Goal: Communication & Community: Answer question/provide support

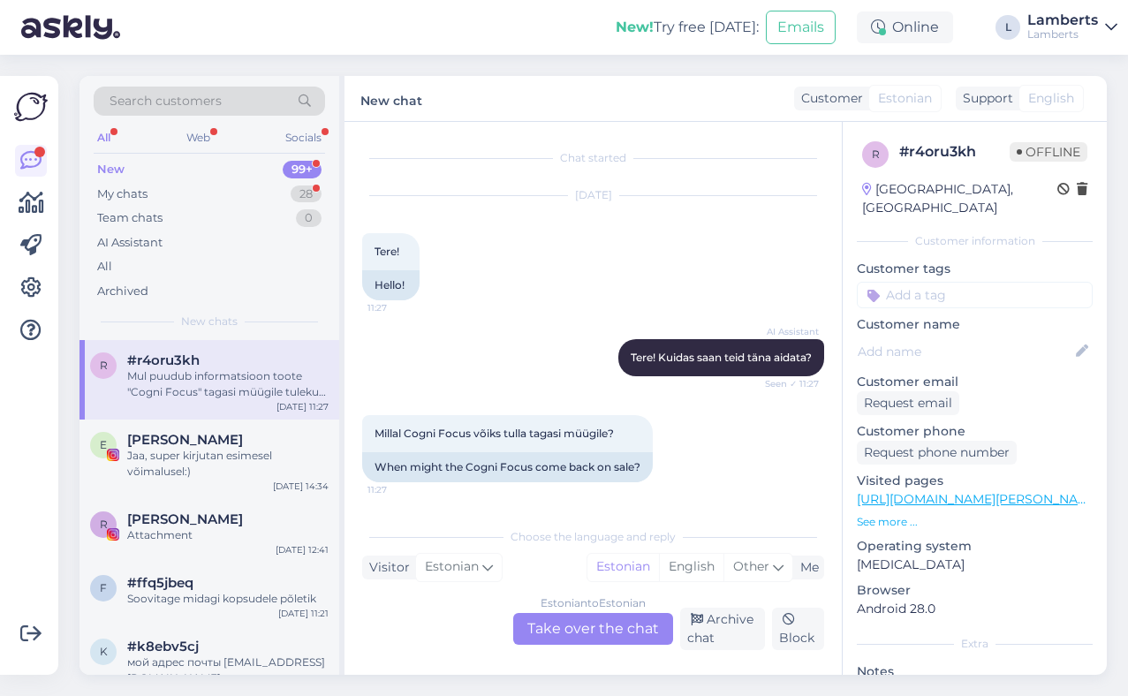
scroll to position [107, 0]
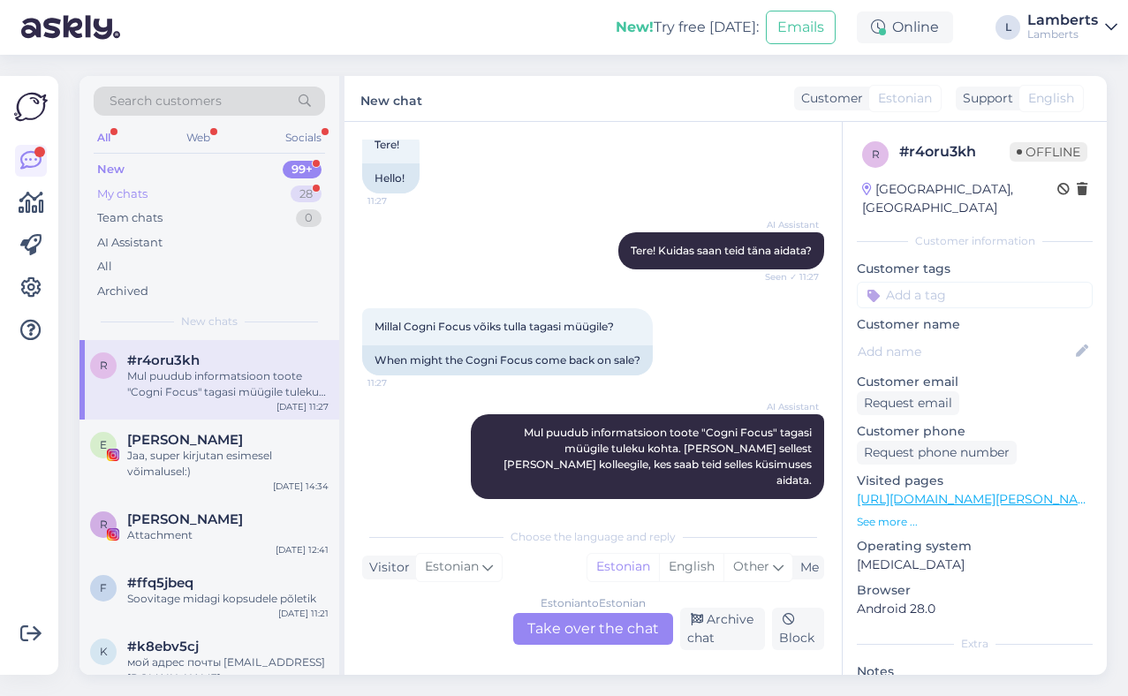
click at [288, 191] on div "My chats 28" at bounding box center [209, 194] width 231 height 25
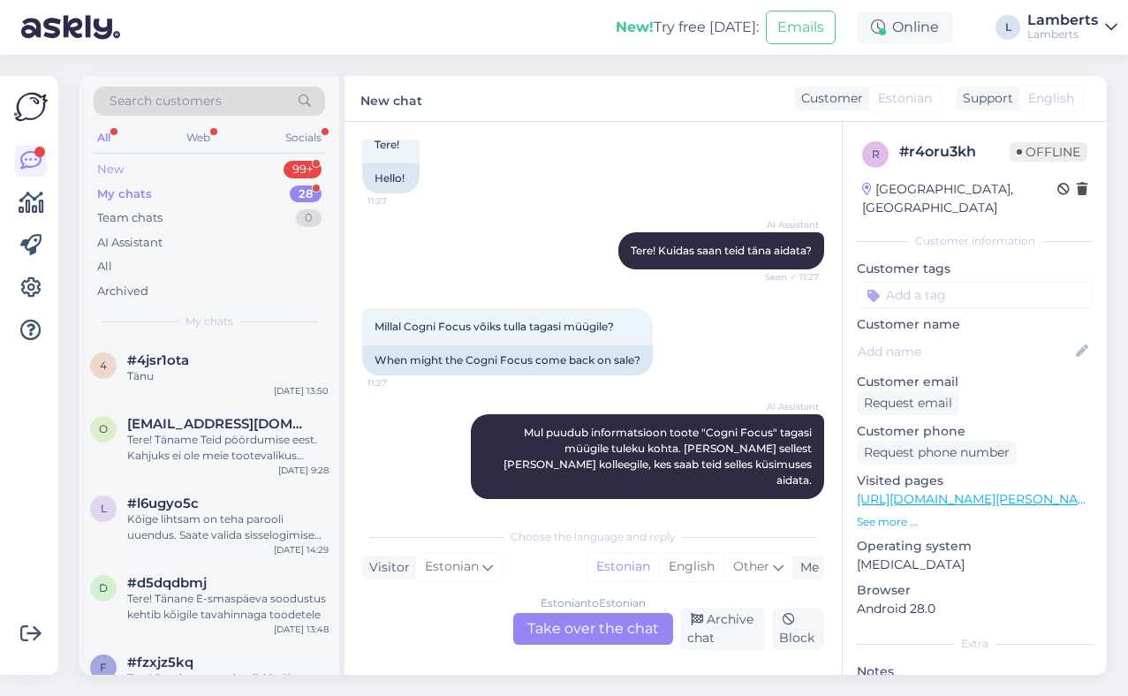
click at [287, 171] on div "99+" at bounding box center [302, 170] width 38 height 18
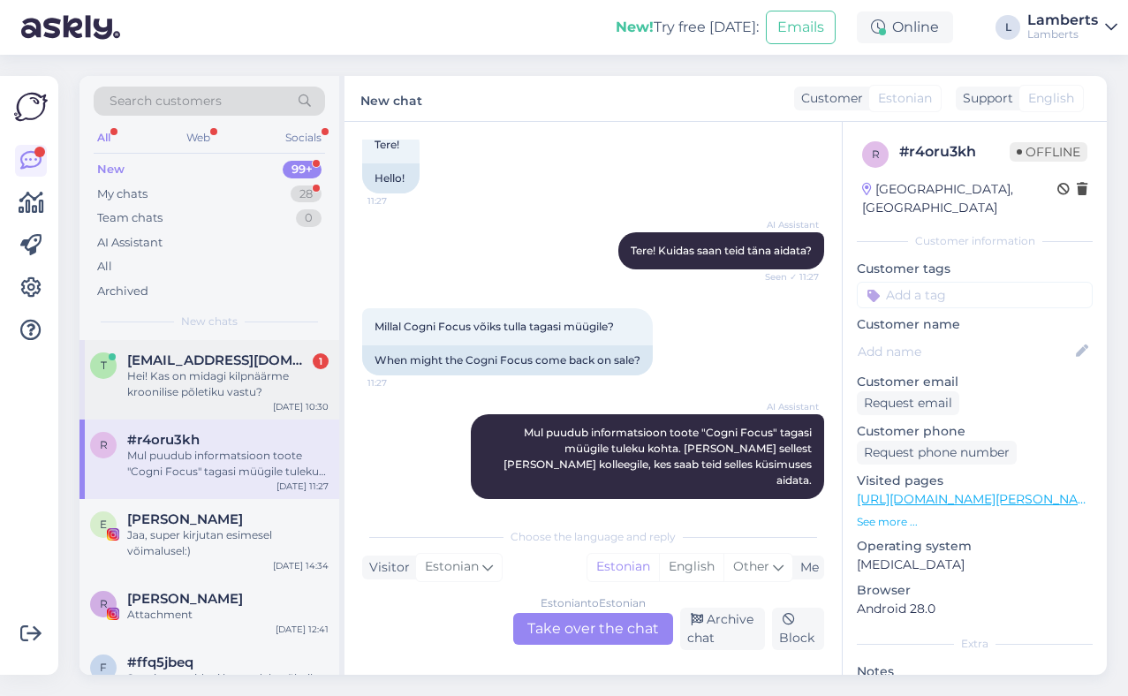
click at [266, 353] on div "[EMAIL_ADDRESS][DOMAIN_NAME] 1" at bounding box center [227, 360] width 201 height 16
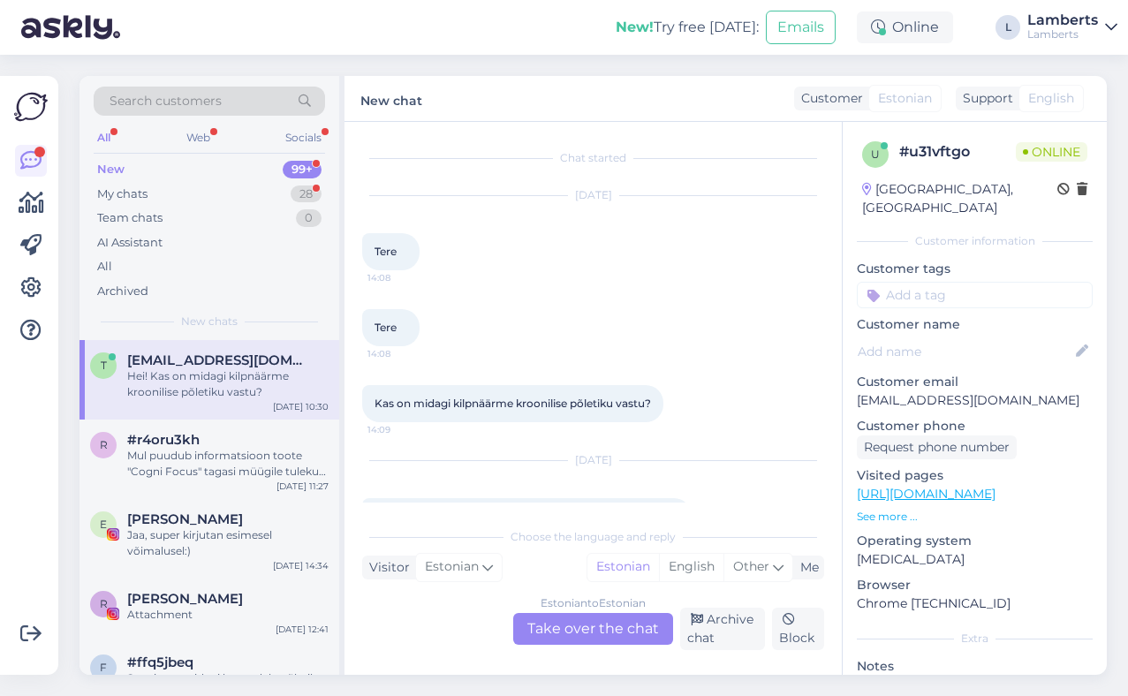
scroll to position [52, 0]
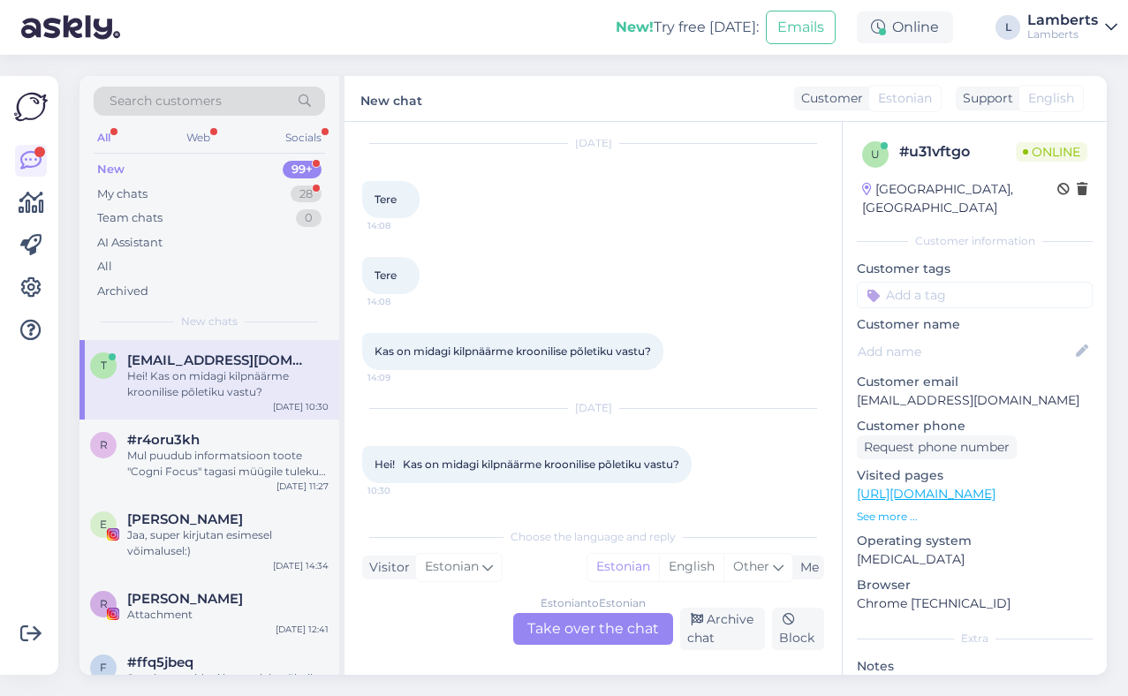
drag, startPoint x: 375, startPoint y: 465, endPoint x: 762, endPoint y: 470, distance: 386.8
click at [762, 470] on div "[DATE] Hei! Kas on midagi kilpnäärme kroonilise põletiku vastu? 10:30" at bounding box center [593, 445] width 462 height 113
click at [665, 465] on span "Hei! Kas on midagi kilpnäärme kroonilise põletiku vastu?" at bounding box center [526, 463] width 305 height 13
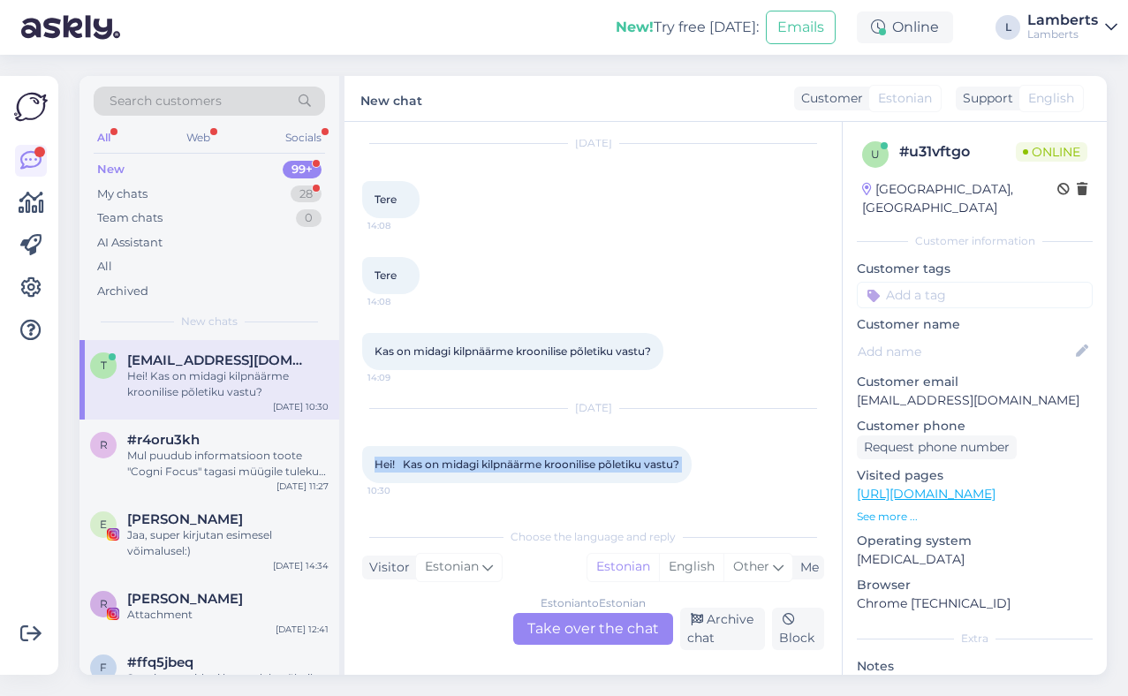
copy div "Hei! Kas on midagi kilpnäärme kroonilise põletiku vastu? 10:30"
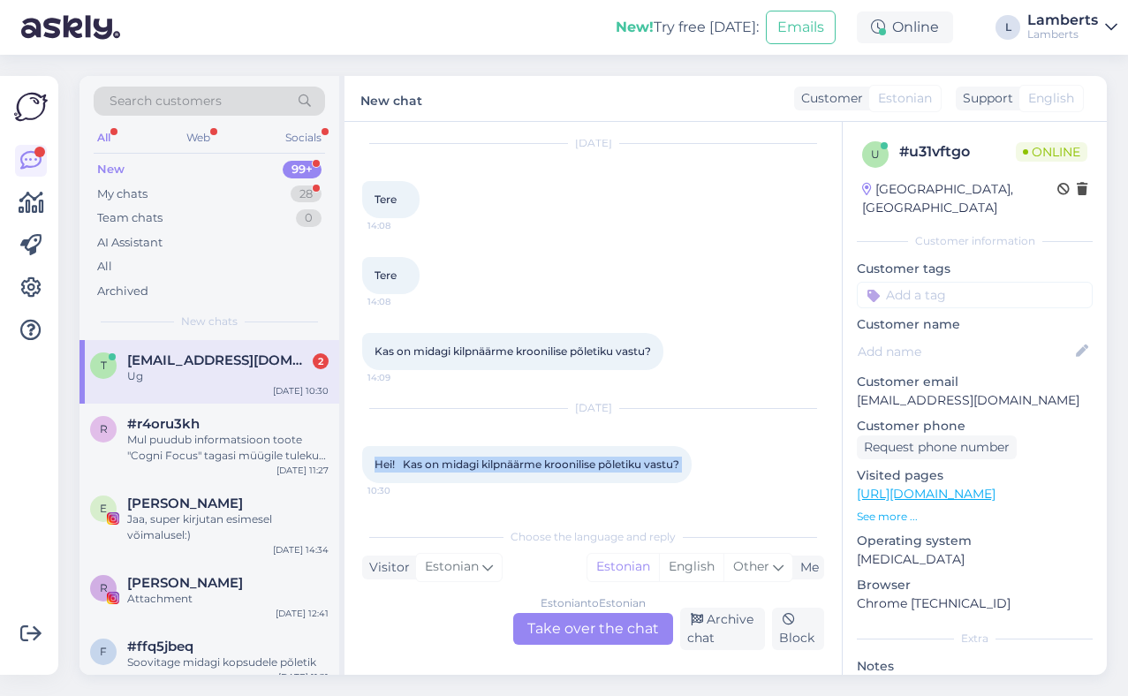
scroll to position [220, 0]
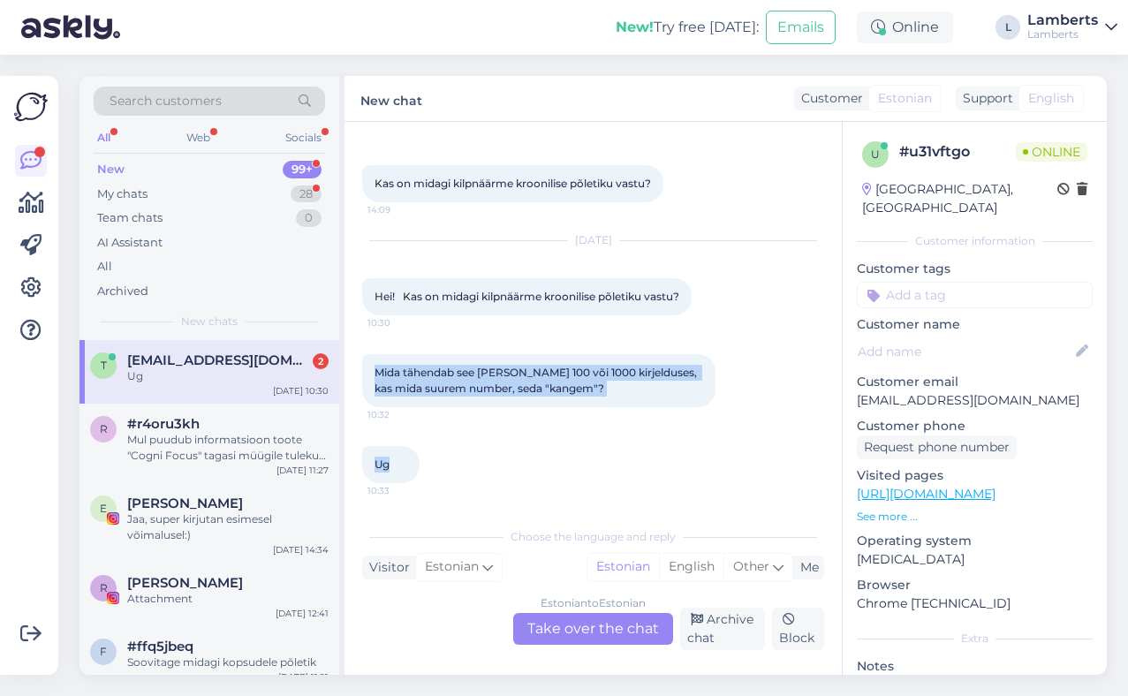
drag, startPoint x: 374, startPoint y: 369, endPoint x: 579, endPoint y: 461, distance: 225.3
click at [579, 462] on div "Chat started [DATE] Tere 14:08 Tere 14:08 Kas on midagi kilpnäärme kroonilise p…" at bounding box center [601, 321] width 478 height 363
copy div "Mida tähendab see [PERSON_NAME] 100 või 1000 kirjelduses, kas mida suurem numbe…"
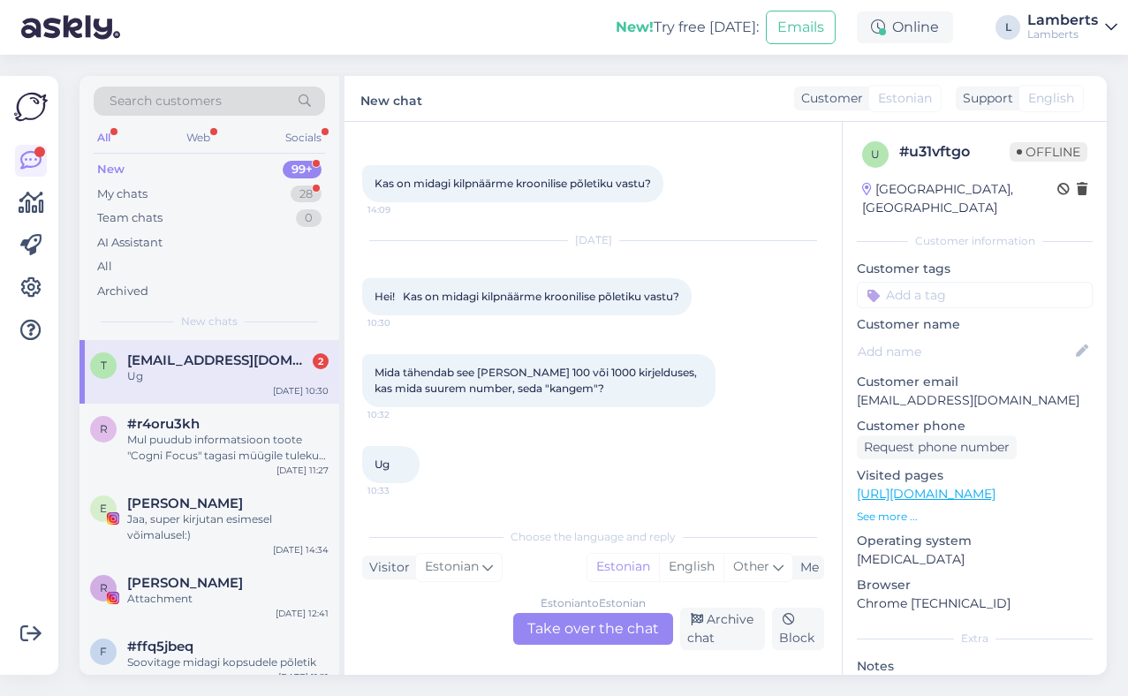
click at [573, 638] on div "Estonian to Estonian Take over the chat" at bounding box center [593, 629] width 160 height 32
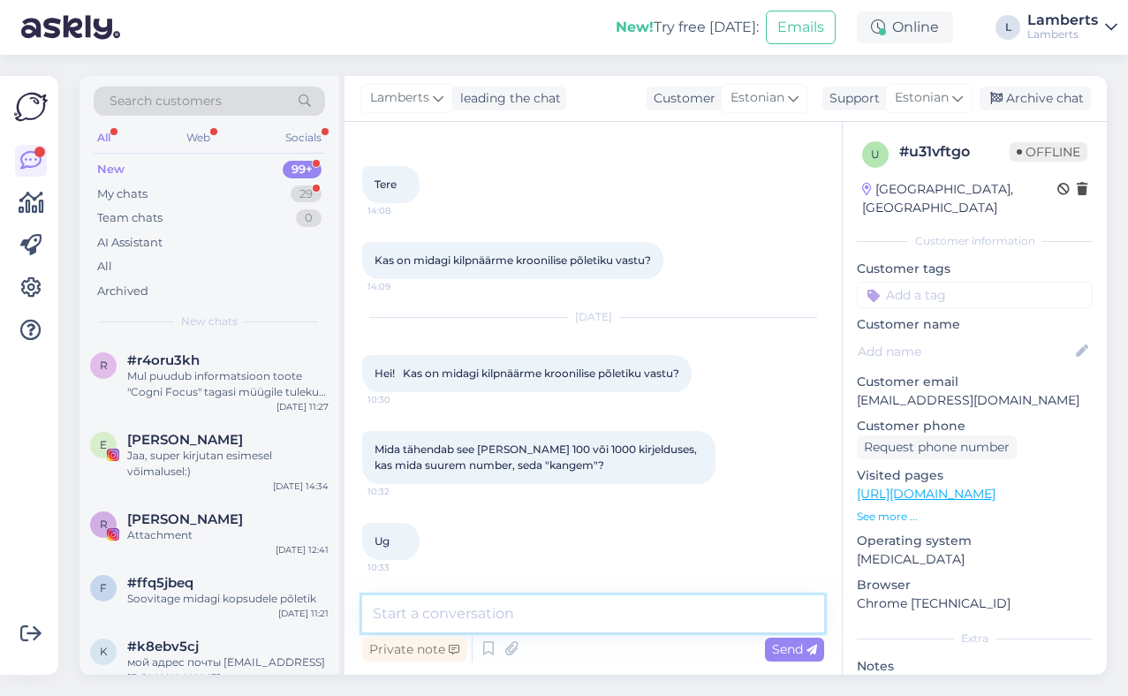
click at [564, 609] on textarea at bounding box center [593, 613] width 462 height 37
paste textarea "Hei! Märgistus µg (tihti kirjutatakse ka ug) tähendab mikrogrammi. Näited ja te…"
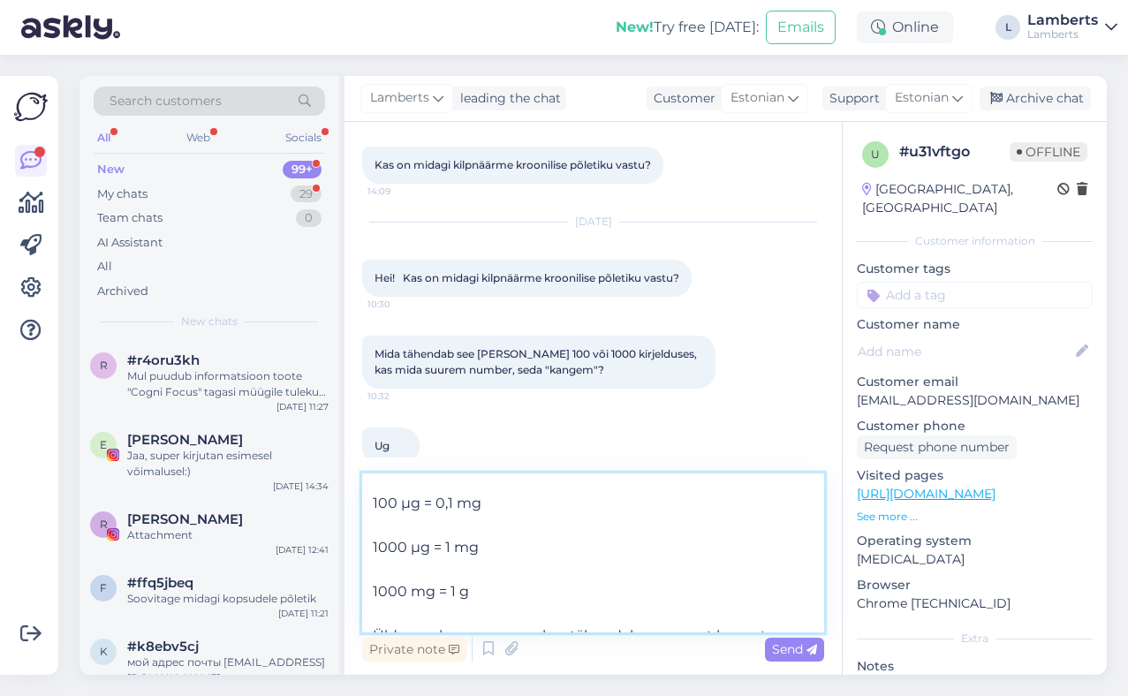
scroll to position [0, 0]
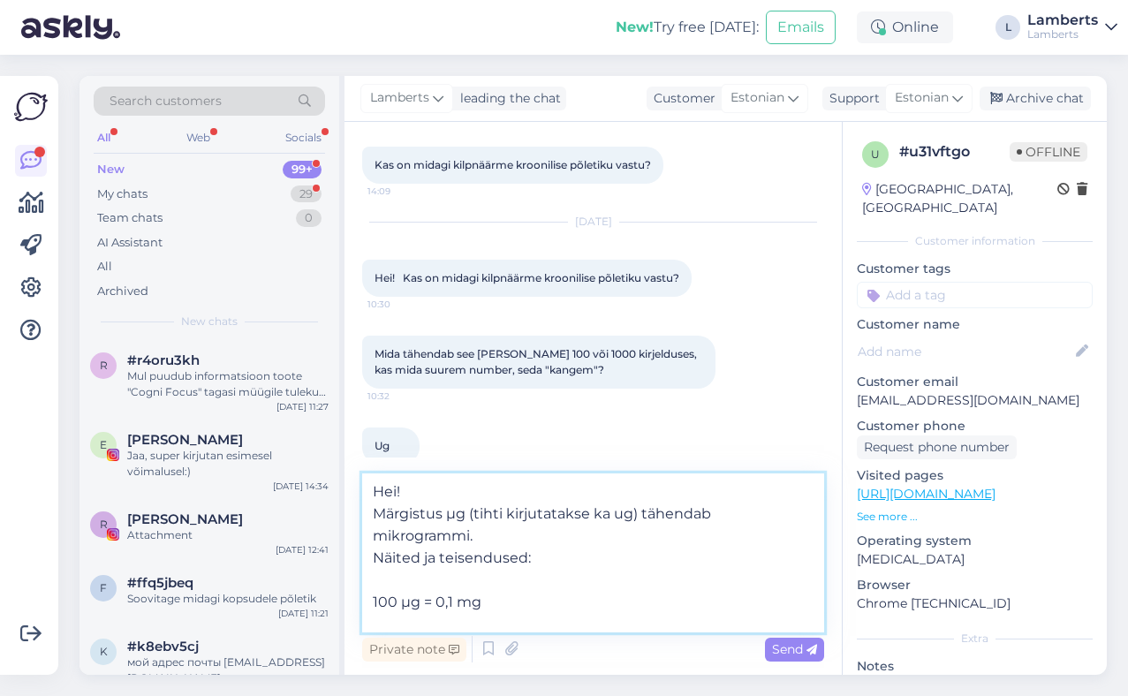
click at [397, 487] on textarea "Hei! Märgistus µg (tihti kirjutatakse ka ug) tähendab mikrogrammi. Näited ja te…" at bounding box center [593, 552] width 462 height 159
click at [457, 495] on textarea "Hei, proovin vastata osadega ! Märgistus µg (tihti kirjutatakse ka ug) tähendab…" at bounding box center [593, 552] width 462 height 159
click at [624, 495] on textarea "Hei, proovin Sulle vastata osadega ! Märgistus µg (tihti kirjutatakse ka ug) tä…" at bounding box center [593, 552] width 462 height 159
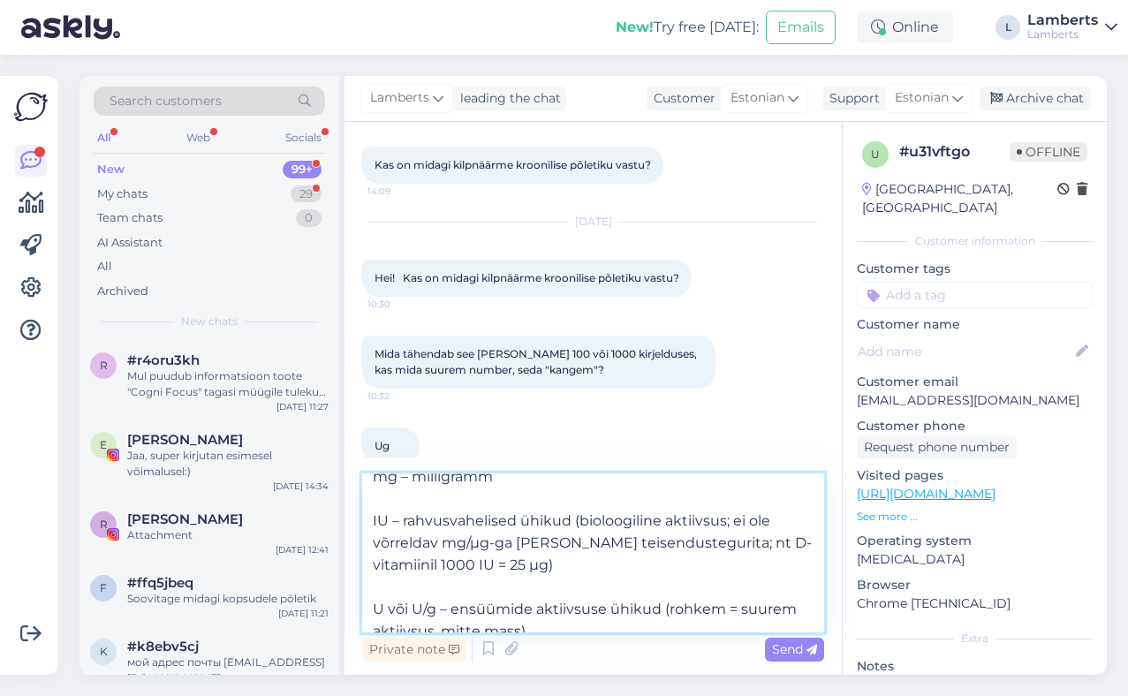
scroll to position [451, 0]
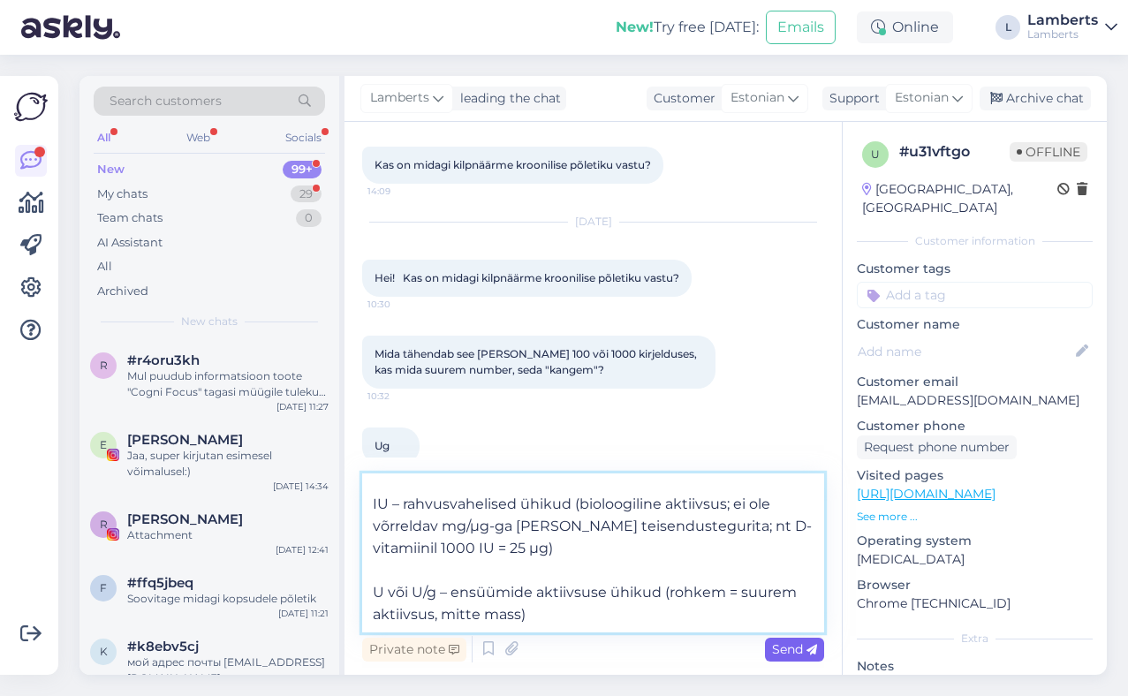
type textarea "Hei, proovin Sulle vastata osadena! Märgistus µg (tihti kirjutatakse ka ug) täh…"
click at [780, 646] on span "Send" at bounding box center [794, 649] width 45 height 16
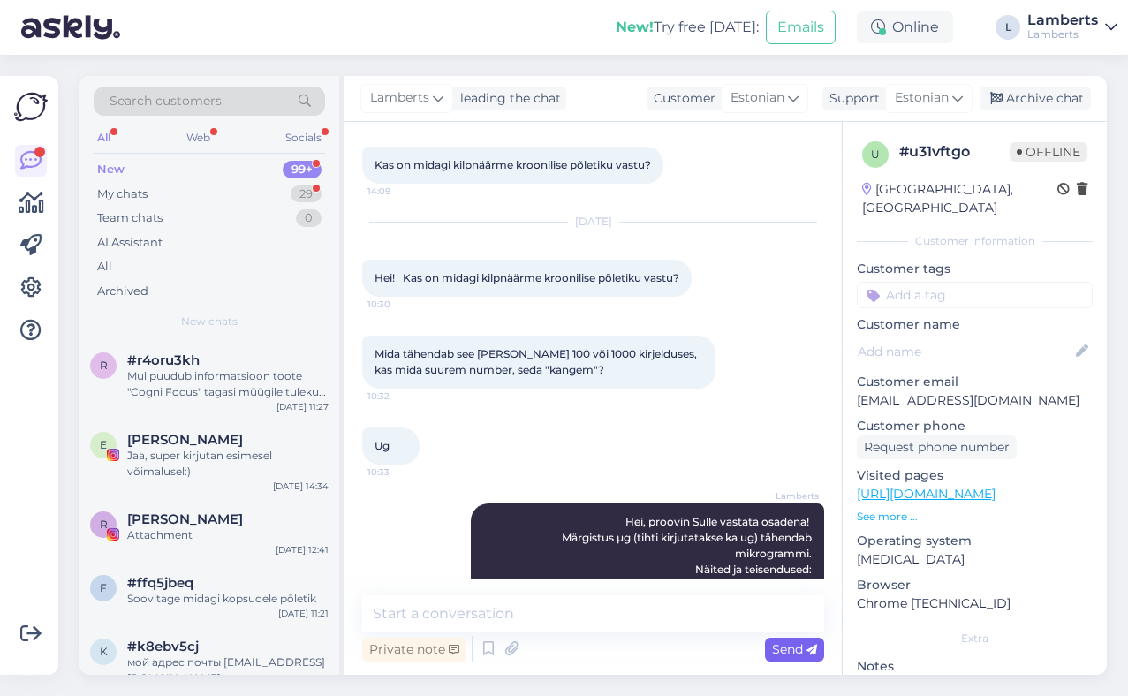
scroll to position [0, 0]
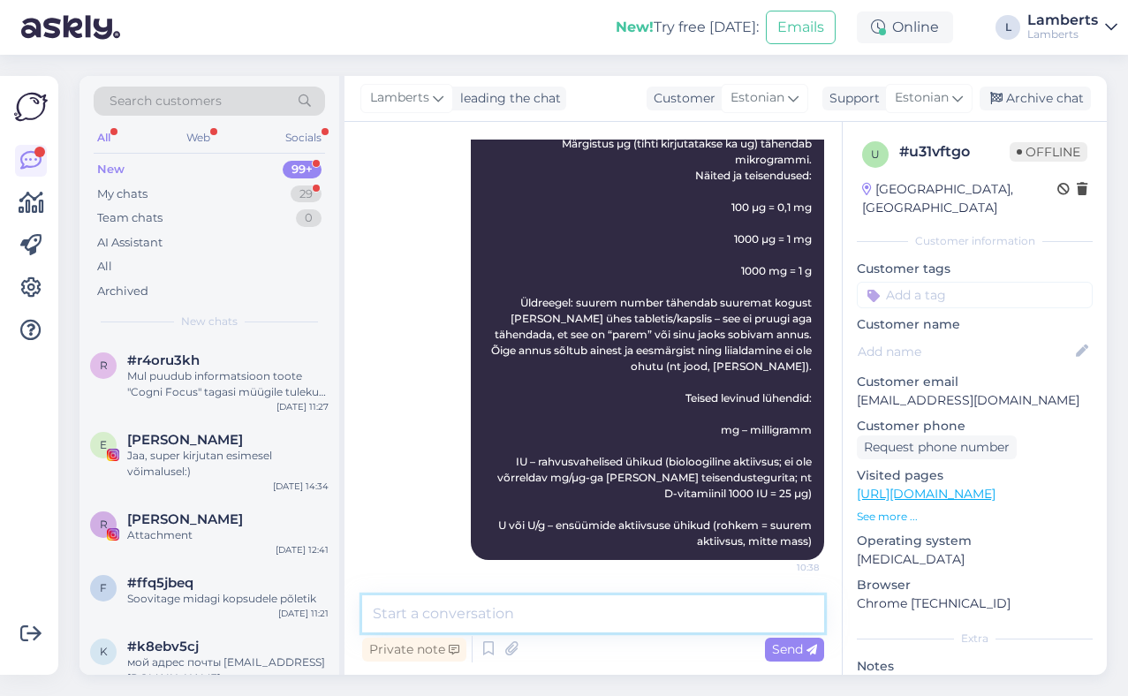
click at [541, 620] on textarea at bounding box center [593, 613] width 462 height 37
paste textarea "Krooniline kilpnäärmepõletik on enamasti autoimmuunne (Hashimoto). Toidulisandi…"
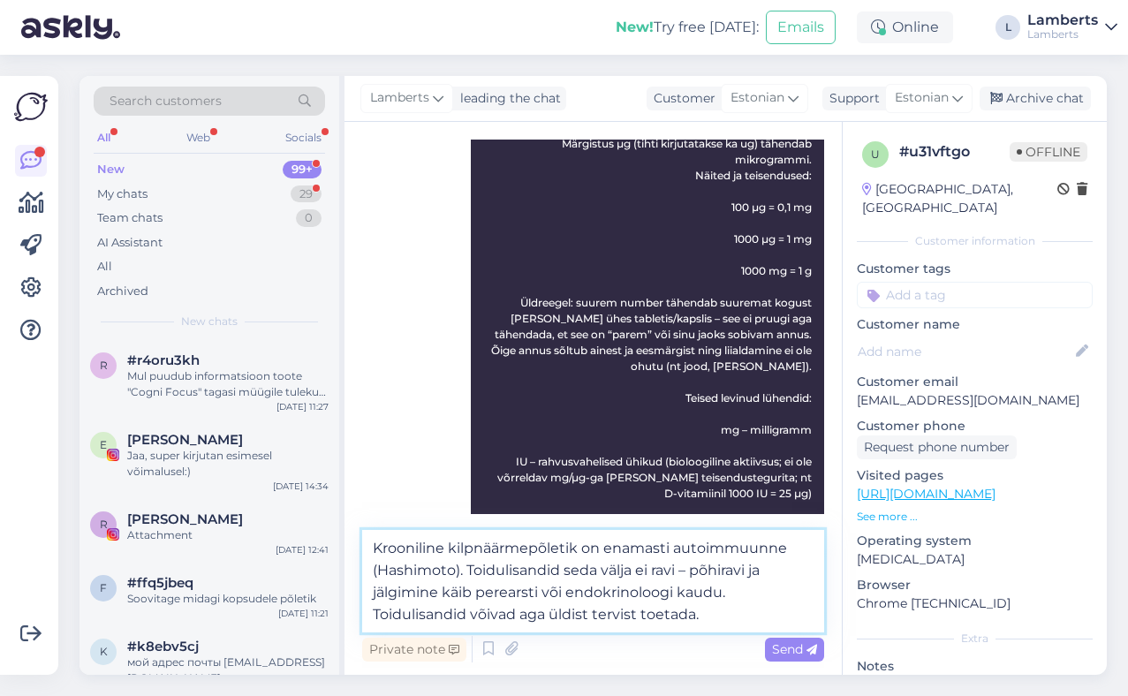
paste textarea "Oluline: autoimmuunse põletiku korral ei soovita lisajoodi (sh vetikapreparaadi…"
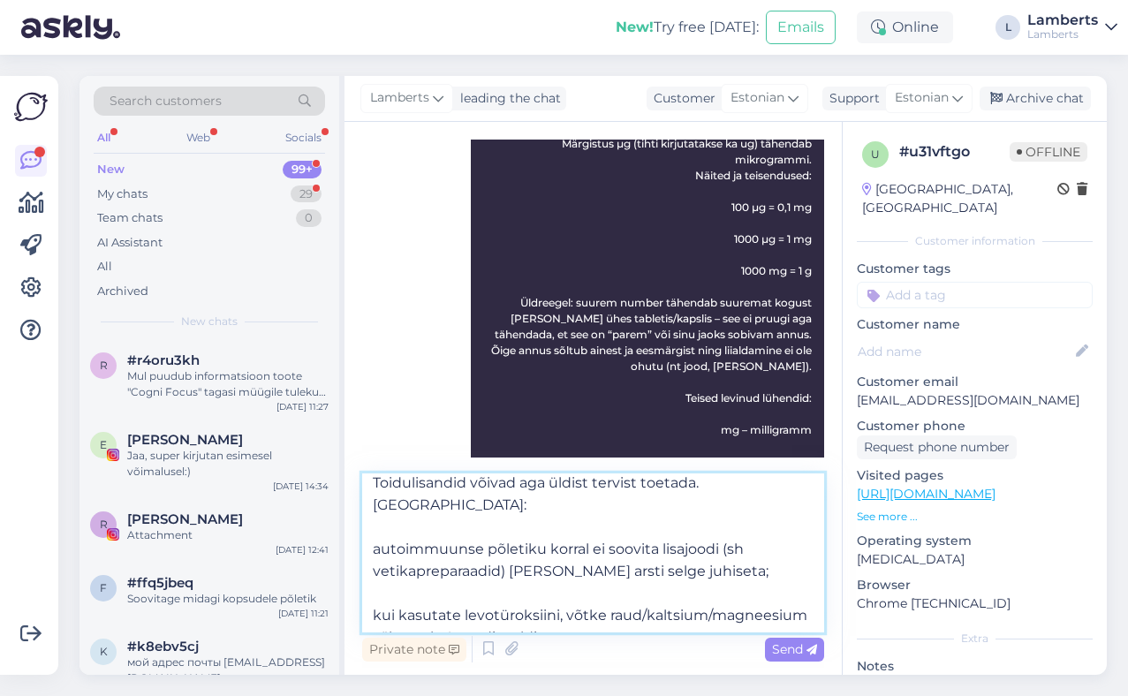
scroll to position [90, 0]
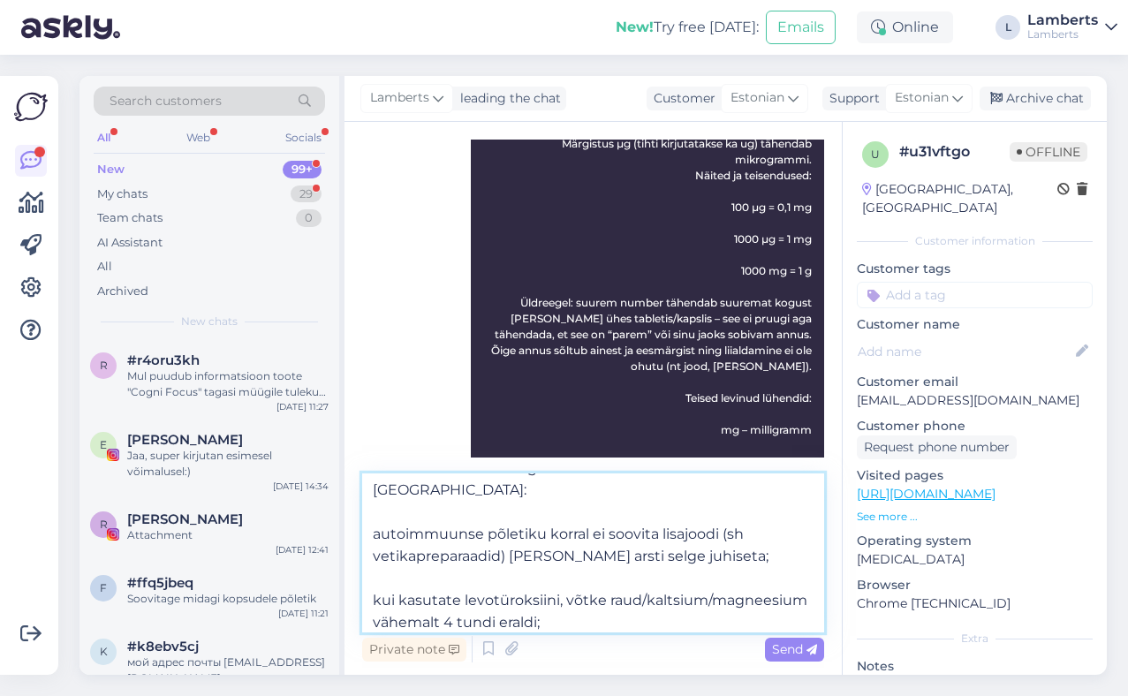
drag, startPoint x: 721, startPoint y: 512, endPoint x: 507, endPoint y: 537, distance: 215.1
click at [507, 537] on textarea "Krooniline kilpnäärmepõletik on enamasti autoimmuunne (Hashimoto). Toidulisandi…" at bounding box center [593, 552] width 462 height 159
drag, startPoint x: 656, startPoint y: 513, endPoint x: 610, endPoint y: 512, distance: 45.9
click at [610, 512] on textarea "Krooniline kilpnäärmepõletik on enamasti autoimmuunne (Hashimoto). Toidulisandi…" at bounding box center [593, 552] width 462 height 159
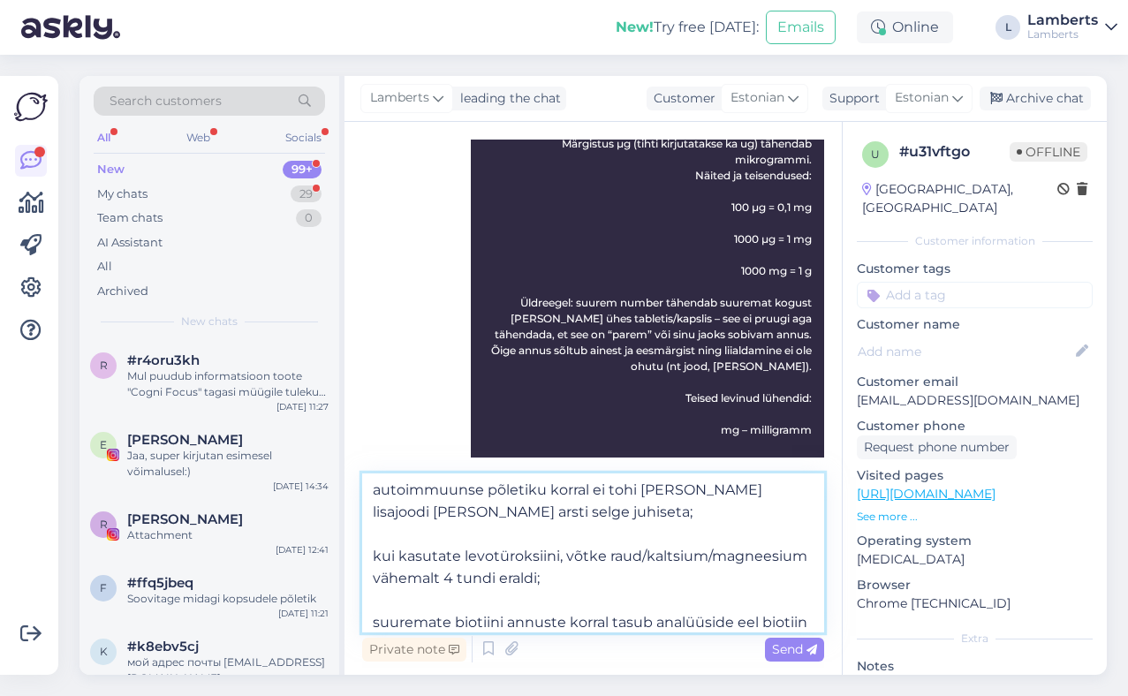
scroll to position [142, 0]
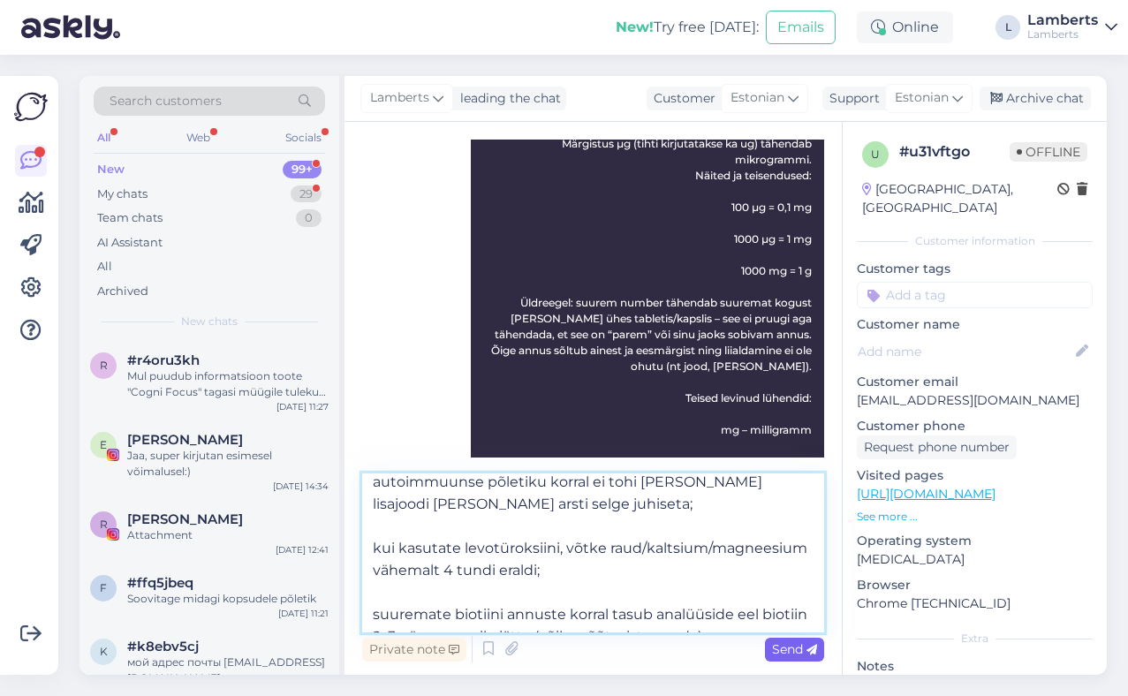
type textarea "Krooniline kilpnäärmepõletik on enamasti autoimmuunne (Hashimoto). Toidulisandi…"
click at [779, 647] on span "Send" at bounding box center [794, 649] width 45 height 16
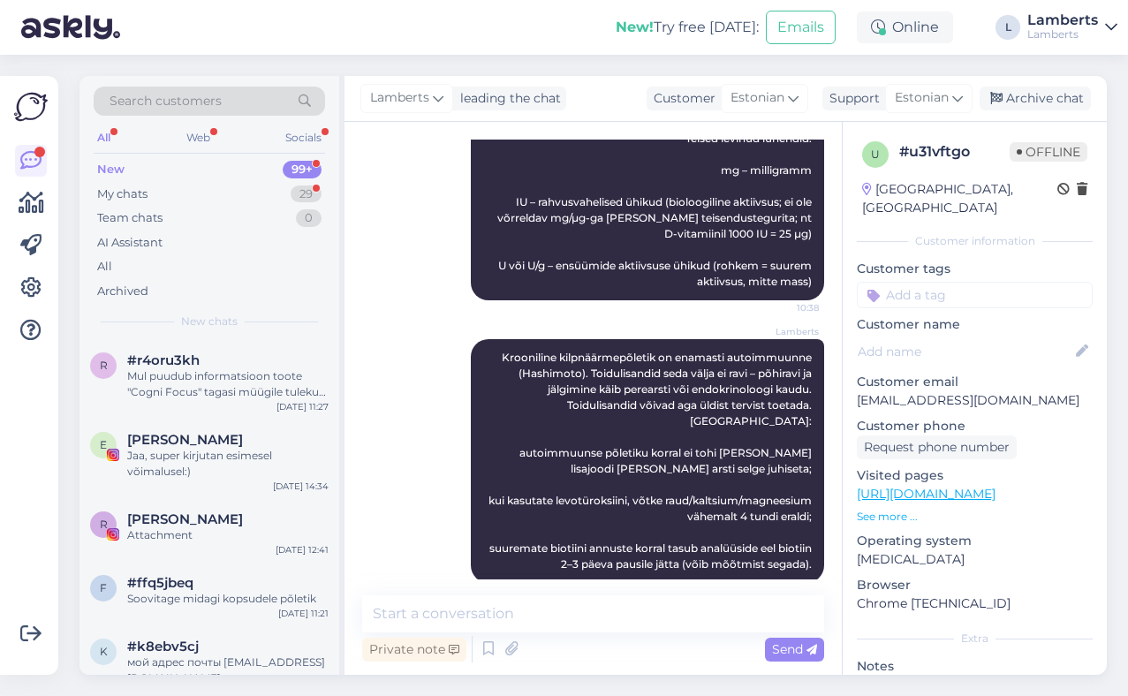
scroll to position [899, 0]
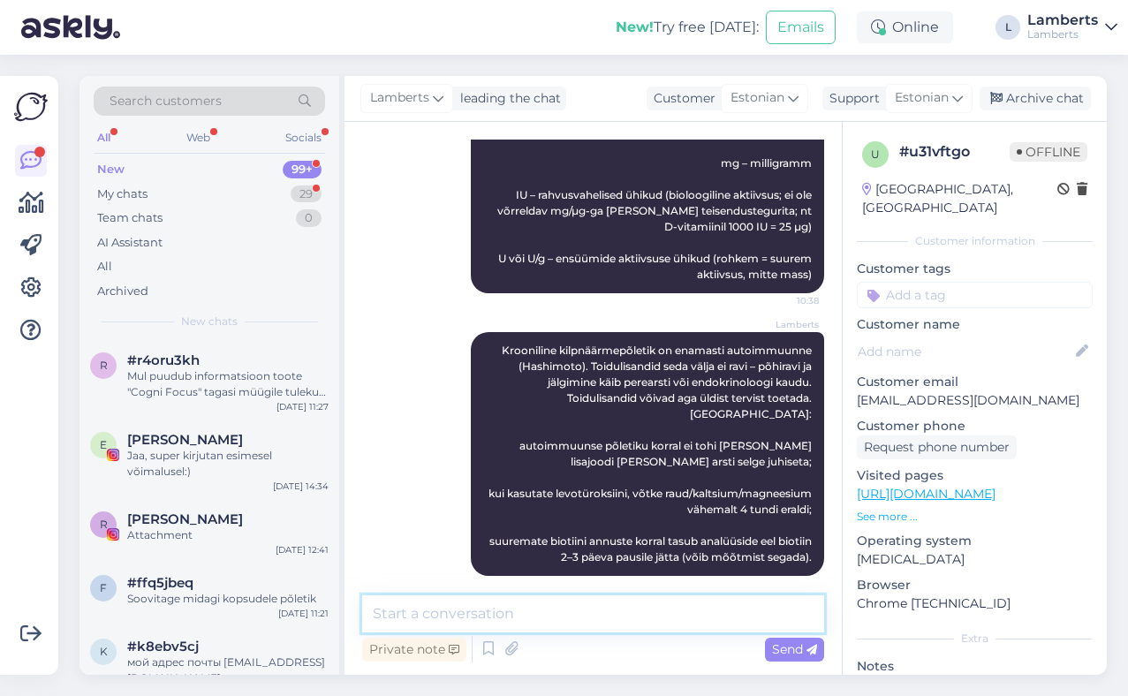
click at [515, 616] on textarea at bounding box center [593, 613] width 462 height 37
paste textarea "Praktilised sammud üldise toe jaoks: D-vitamiin: enamasti [DATE]–[DATE] IU päev…"
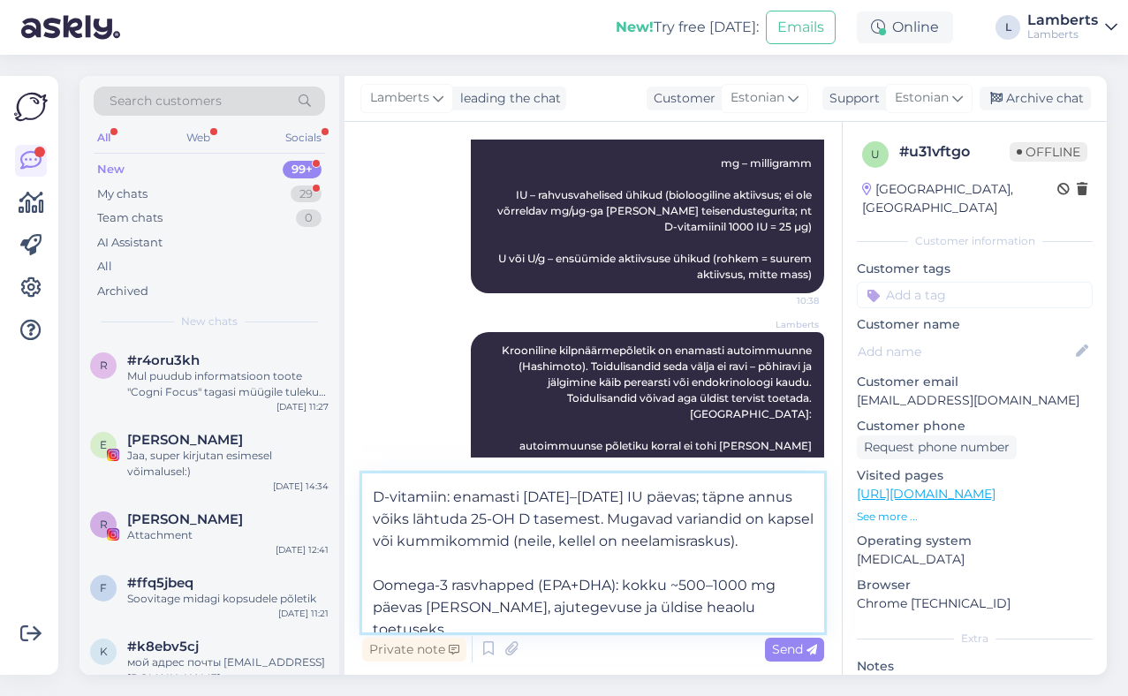
scroll to position [40, 0]
click at [790, 542] on textarea "Praktilised sammud üldise toe jaoks: D-vitamiin: enamasti [DATE]–[DATE] IU päev…" at bounding box center [593, 552] width 462 height 159
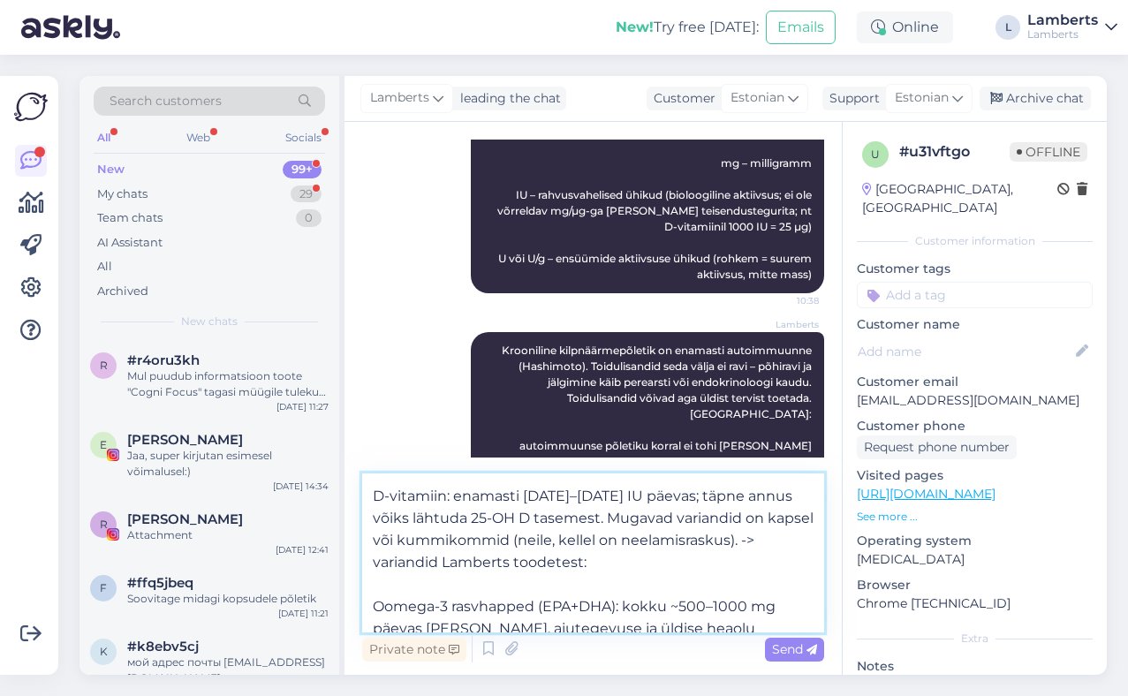
paste textarea "D-vitamiin 1000 IU (25 µg) – kapsel; olemas ka Vegan D3. Neelamisraskuste korra…"
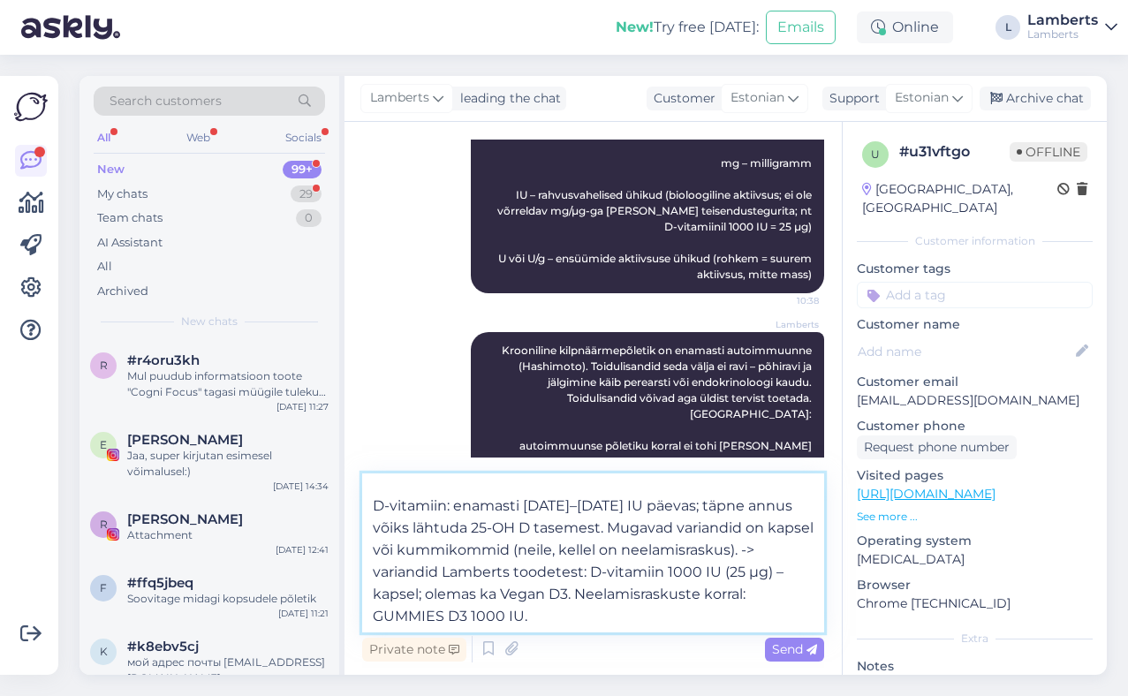
scroll to position [31, 0]
drag, startPoint x: 599, startPoint y: 529, endPoint x: 472, endPoint y: 531, distance: 127.2
click at [472, 531] on textarea "Praktilised sammud üldise toe jaoks: D-vitamiin: enamasti [DATE]–[DATE] IU päev…" at bounding box center [593, 552] width 462 height 159
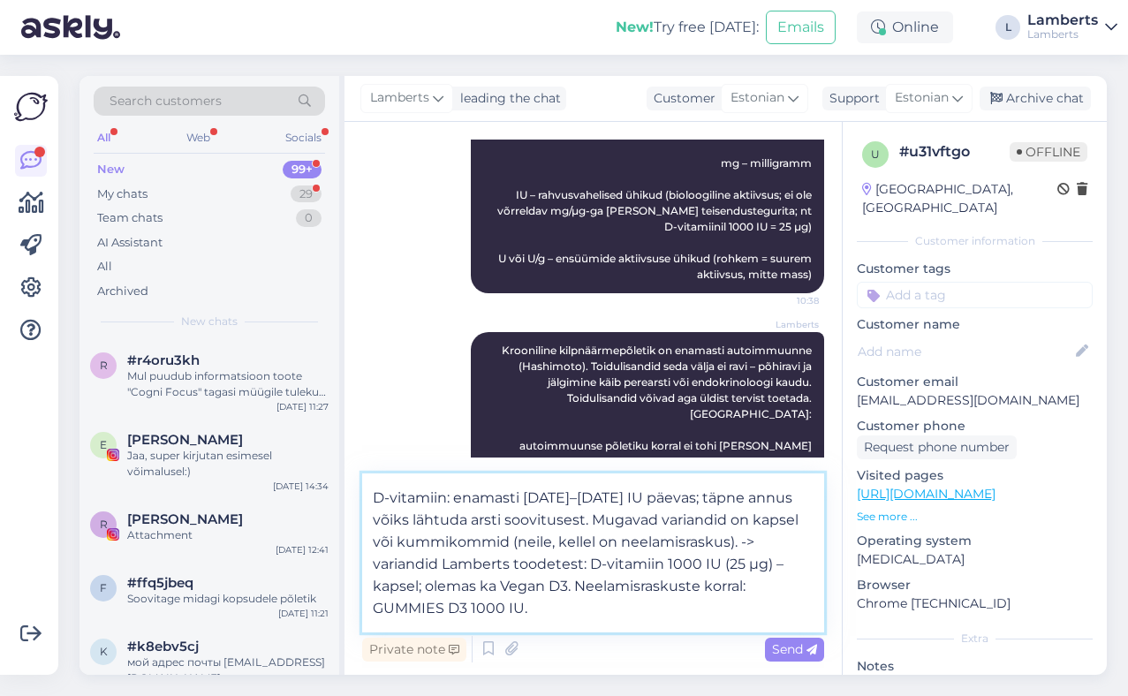
scroll to position [0, 0]
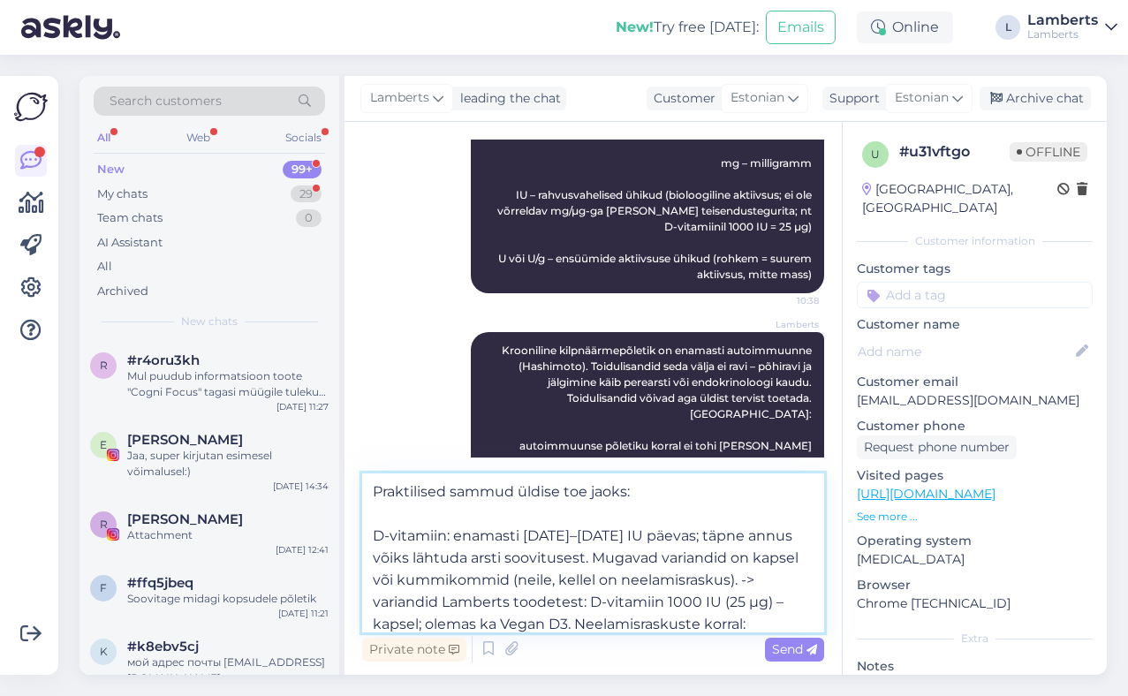
click at [450, 537] on textarea "Praktilised sammud üldise toe jaoks: D-vitamiin: enamasti [DATE]–[DATE] IU päev…" at bounding box center [593, 552] width 462 height 159
click at [374, 537] on textarea "Praktilised sammud üldise toe jaoks: D-vitamiin: enamasti [DATE]–[DATE] IU päev…" at bounding box center [593, 552] width 462 height 159
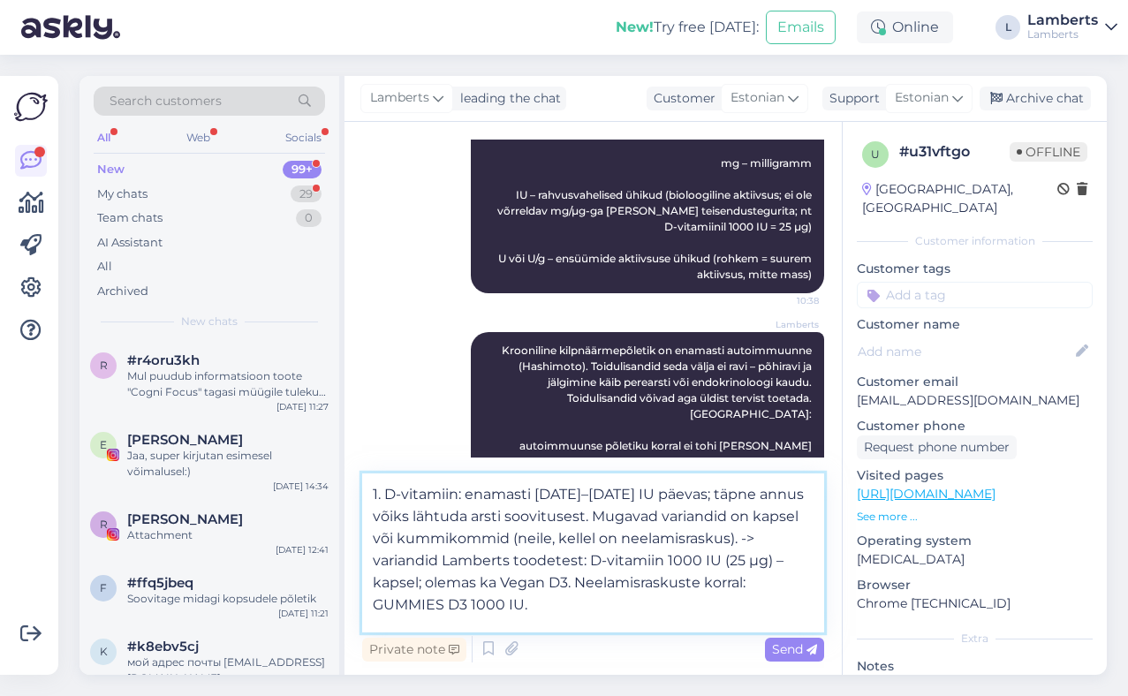
scroll to position [41, 0]
click at [684, 496] on textarea "Praktilised sammud üldise toe jaoks: 1. D-vitamiin: enamasti [DATE]–[DATE] IU p…" at bounding box center [593, 552] width 462 height 159
click at [694, 495] on textarea "Praktilised sammud üldise toe jaoks: 1. D-vitamiin: enamasti [DATE]–[DATE] IU p…" at bounding box center [593, 552] width 462 height 159
click at [463, 522] on textarea "Praktilised sammud üldise toe jaoks: 1. D-vitamiin: enamasti [DATE]–[DATE] IU p…" at bounding box center [593, 552] width 462 height 159
drag, startPoint x: 409, startPoint y: 517, endPoint x: 375, endPoint y: 518, distance: 33.6
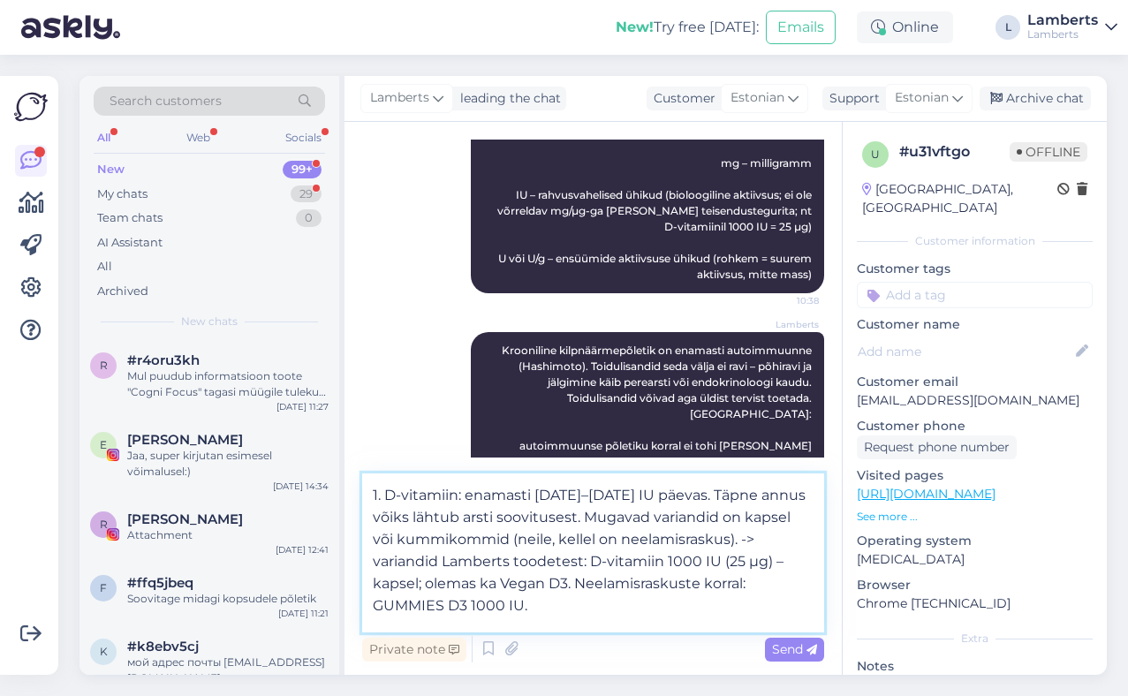
click at [375, 518] on textarea "Praktilised sammud üldise toe jaoks: 1. D-vitamiin: enamasti [DATE]–[DATE] IU p…" at bounding box center [593, 552] width 462 height 159
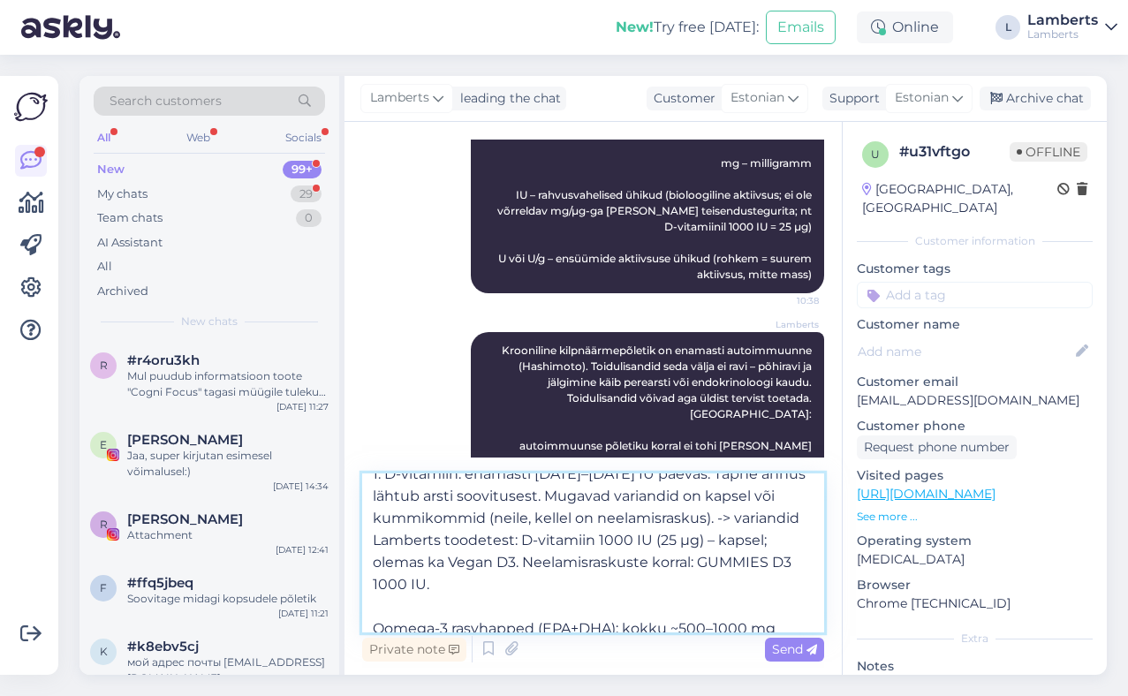
scroll to position [67, 0]
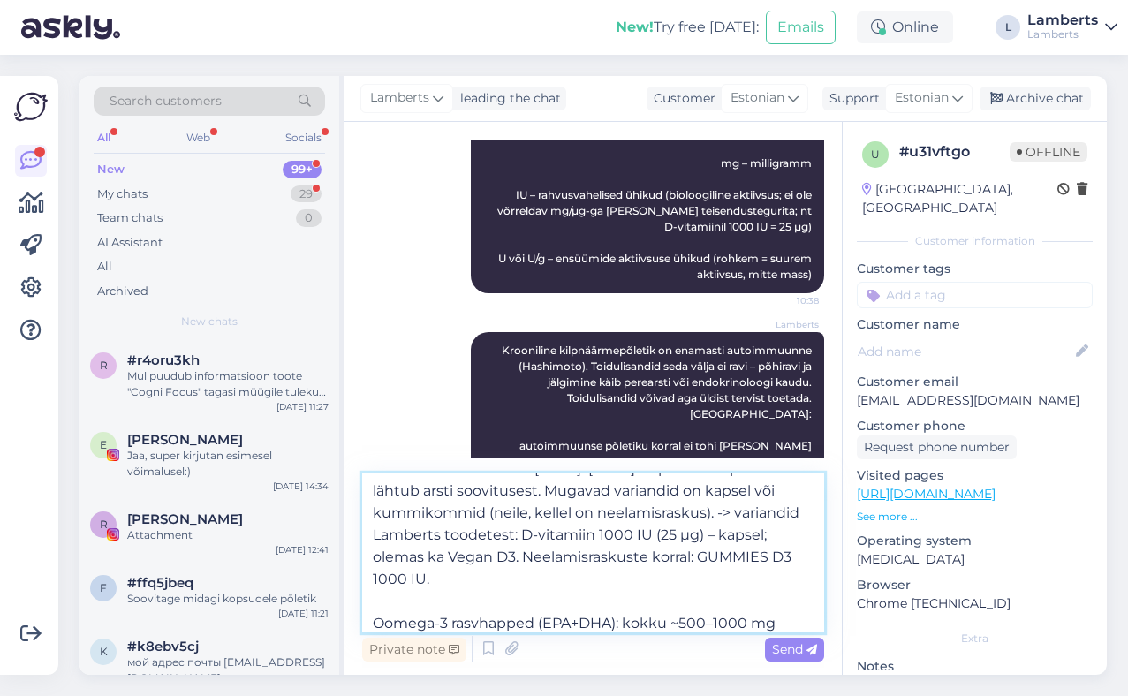
drag, startPoint x: 592, startPoint y: 534, endPoint x: 571, endPoint y: 563, distance: 34.8
click at [571, 563] on textarea "Praktilised sammud üldise toe jaoks: 1. D-vitamiin: enamasti [DATE]–[DATE] IU p…" at bounding box center [593, 552] width 462 height 159
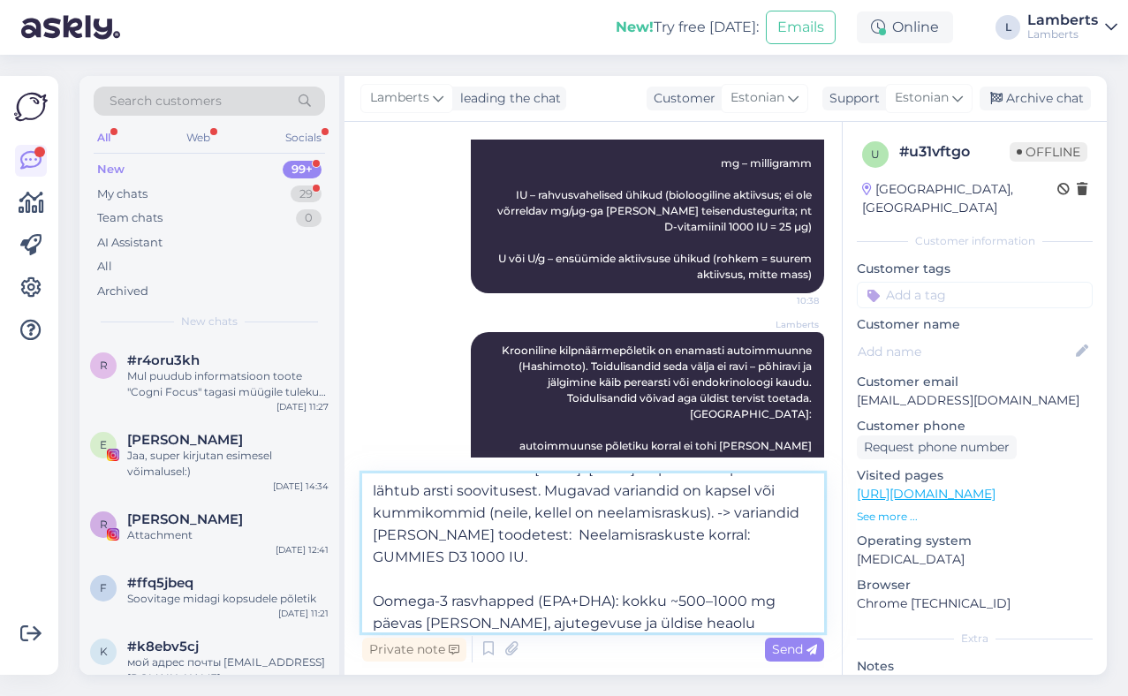
click at [754, 491] on textarea "Praktilised sammud üldise toe jaoks: 1. D-vitamiin: enamasti [DATE]–[DATE] IU p…" at bounding box center [593, 552] width 462 height 159
paste textarea "D-vitamiin 1000 IU (25 µg) – kapsel; olemas ka Vegan D3."
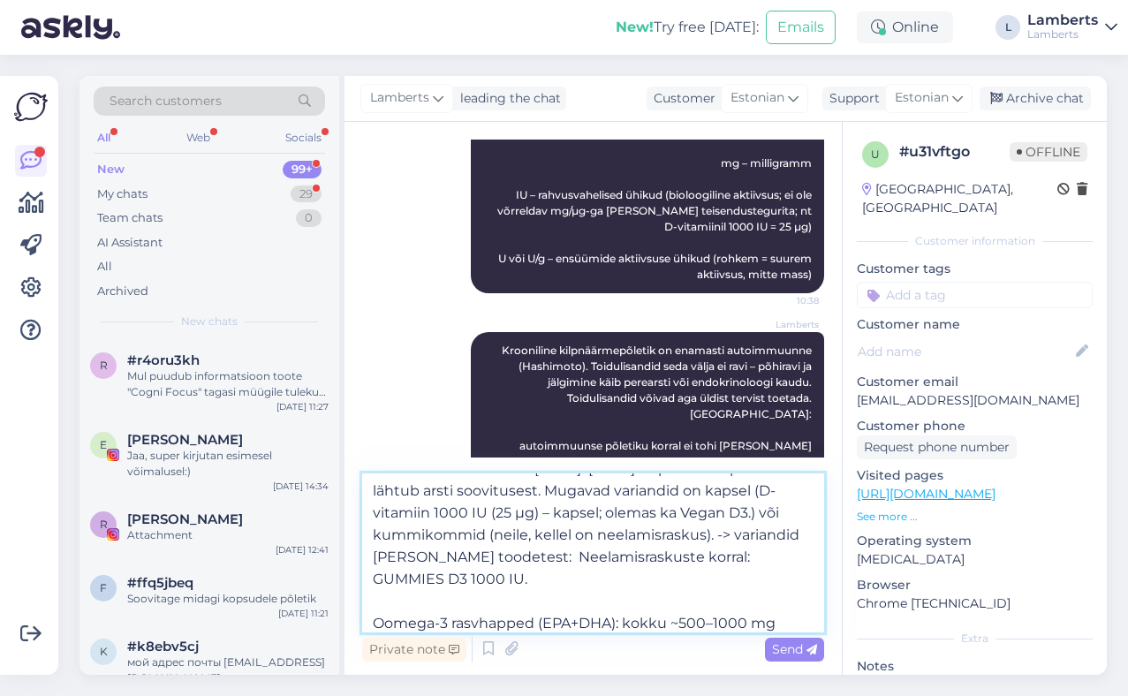
drag, startPoint x: 597, startPoint y: 558, endPoint x: 760, endPoint y: 563, distance: 163.4
click at [760, 563] on textarea "Praktilised sammud üldise toe jaoks: 1. D-vitamiin: enamasti [DATE]–[DATE] IU p…" at bounding box center [593, 552] width 462 height 159
click at [489, 538] on textarea "Praktilised sammud üldise toe jaoks: 1. D-vitamiin: enamasti [DATE]–[DATE] IU p…" at bounding box center [593, 552] width 462 height 159
paste textarea "Neelamisraskuste korral"
click at [496, 539] on textarea "Praktilised sammud üldise toe jaoks: 1. D-vitamiin: enamasti [DATE]–[DATE] IU p…" at bounding box center [593, 552] width 462 height 159
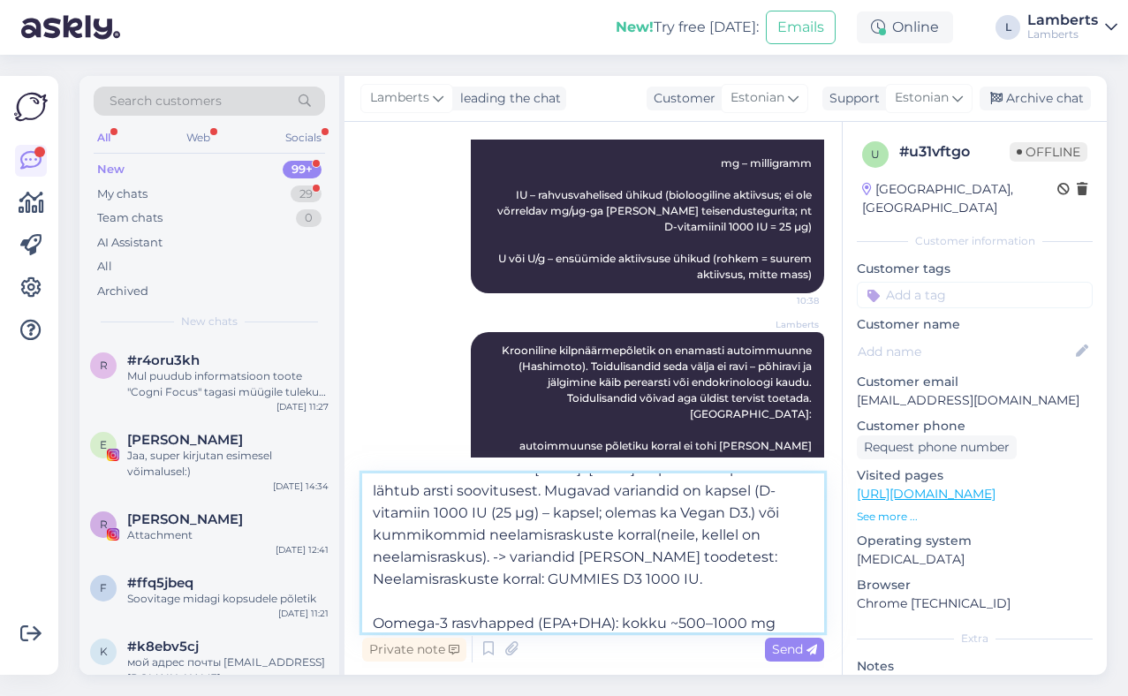
drag, startPoint x: 658, startPoint y: 539, endPoint x: 548, endPoint y: 578, distance: 116.5
click at [548, 578] on textarea "Praktilised sammud üldise toe jaoks: 1. D-vitamiin: enamasti [DATE]–[DATE] IU p…" at bounding box center [593, 552] width 462 height 159
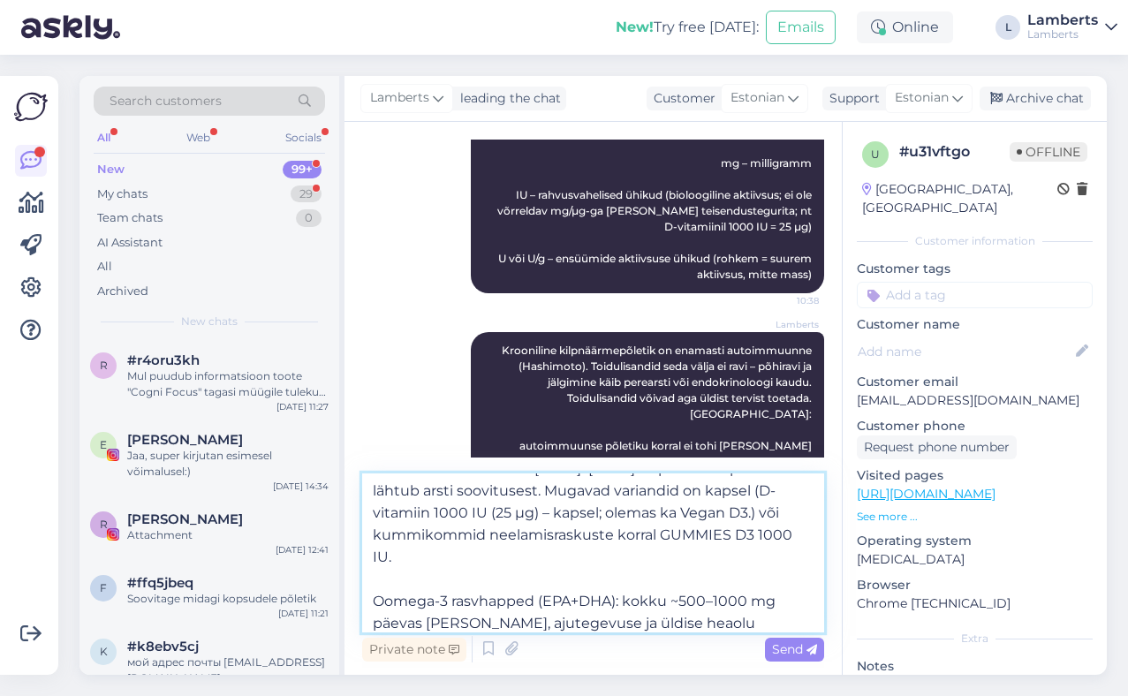
click at [427, 563] on textarea "Praktilised sammud üldise toe jaoks: 1. D-vitamiin: enamasti [DATE]–[DATE] IU p…" at bounding box center [593, 552] width 462 height 159
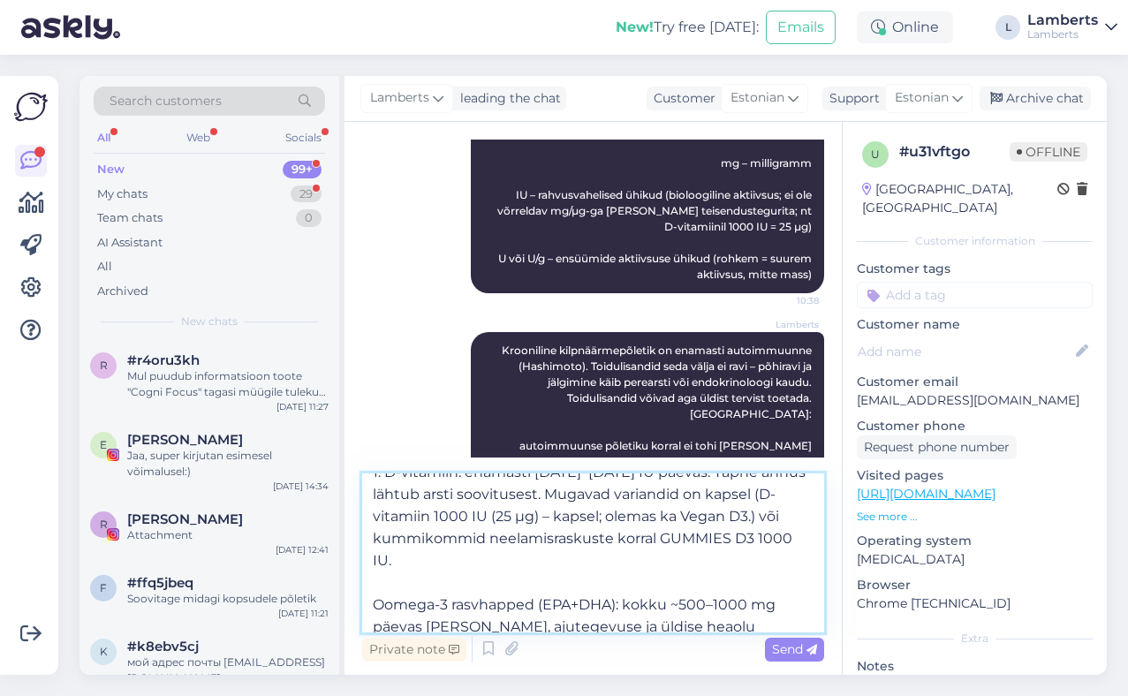
click at [662, 540] on textarea "Praktilised sammud üldise toe jaoks: 1. D-vitamiin: enamasti [DATE]–[DATE] IU p…" at bounding box center [593, 552] width 462 height 159
click at [512, 550] on textarea "Praktilised sammud üldise toe jaoks: 1. D-vitamiin: enamasti [DATE]–[DATE] IU p…" at bounding box center [593, 552] width 462 height 159
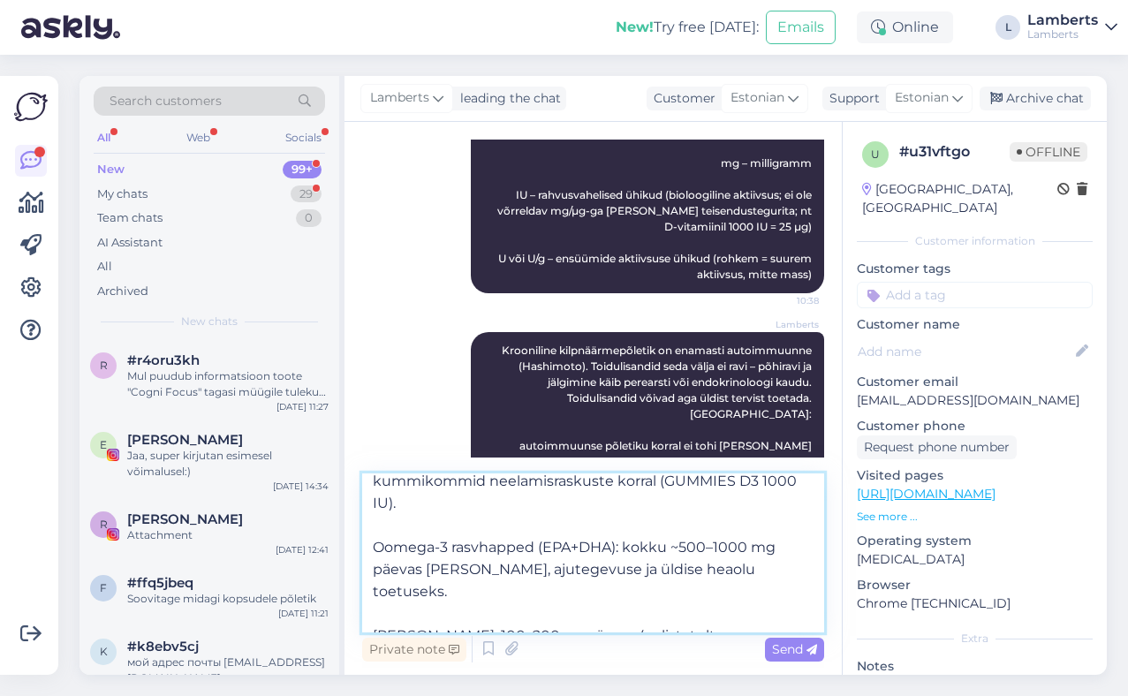
scroll to position [142, 0]
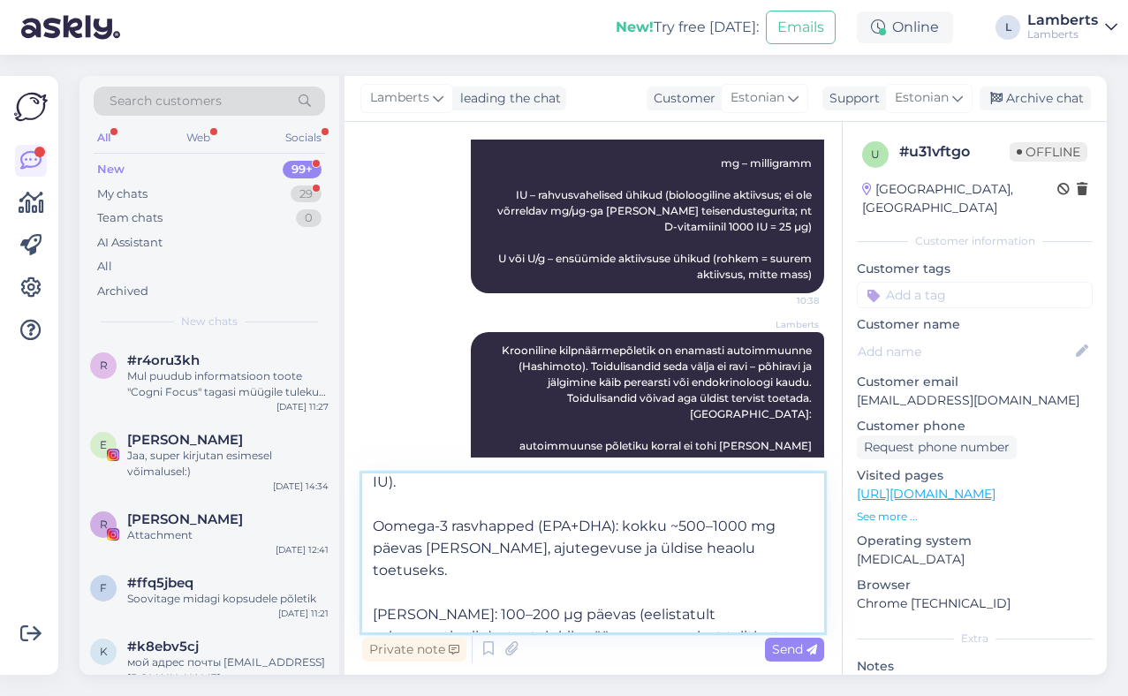
click at [774, 548] on textarea "Praktilised sammud üldise toe jaoks: 1. D-vitamiin: enamasti [DATE]–[DATE] IU p…" at bounding box center [593, 552] width 462 height 159
paste textarea "Oomega-3 puhas kalaõli 1100 mg – annab u ~600 mg EPA+DHA kapsli kohta; tavalise…"
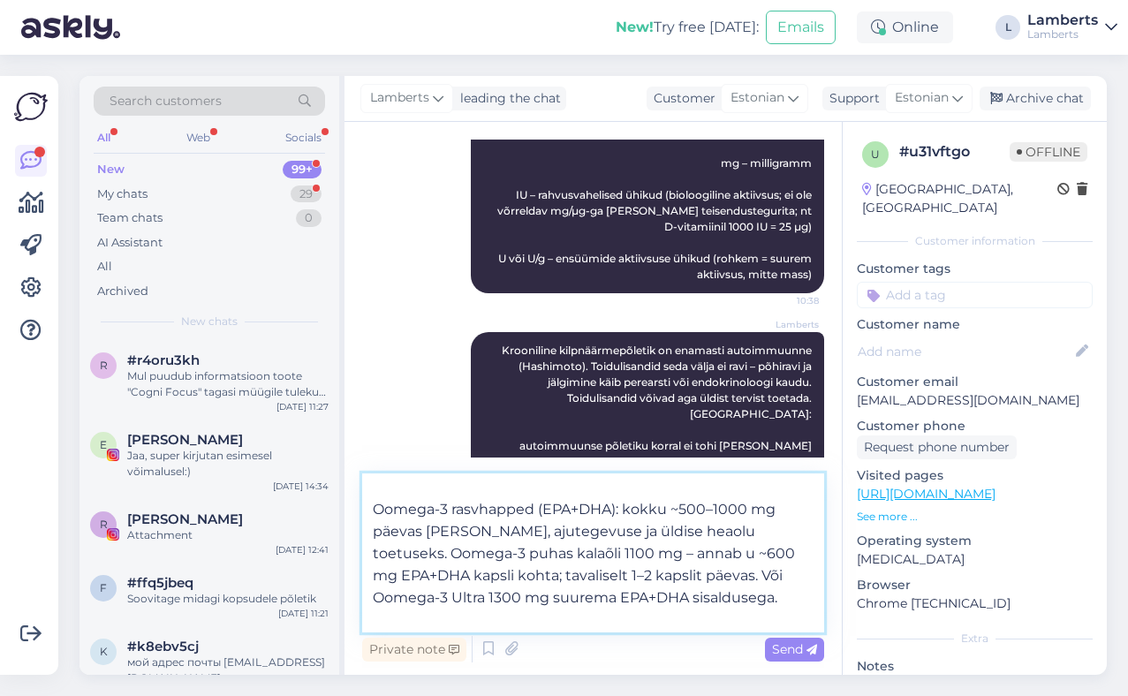
scroll to position [163, 0]
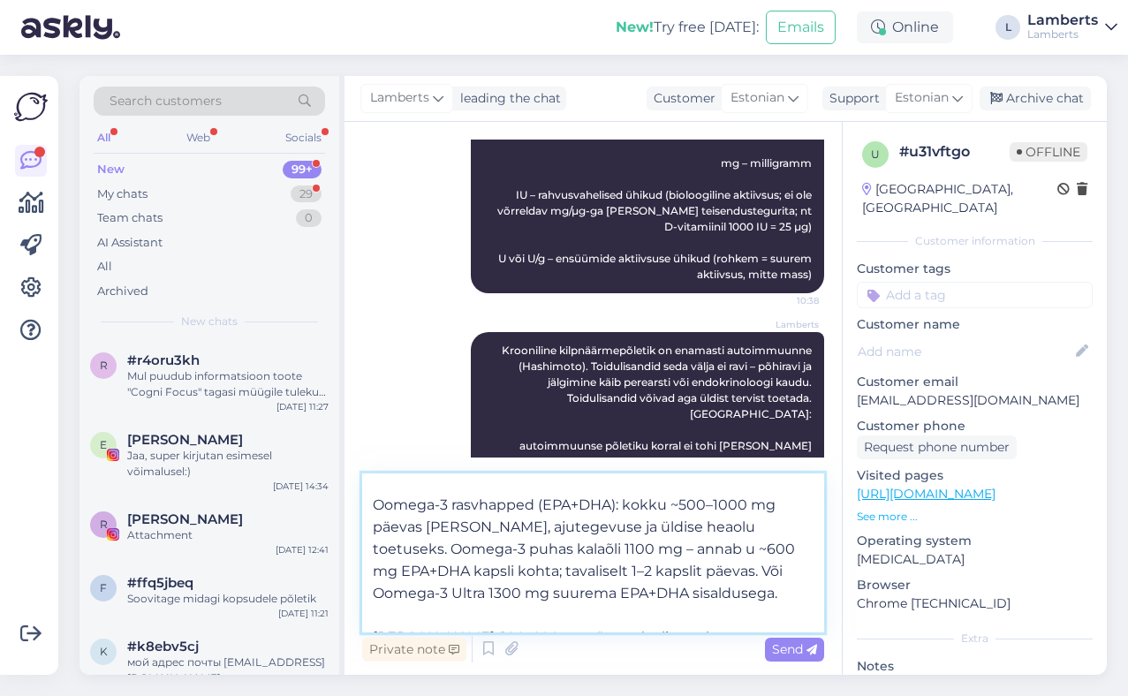
drag, startPoint x: 618, startPoint y: 505, endPoint x: 777, endPoint y: 508, distance: 159.0
click at [777, 508] on textarea "Praktilised sammud üldise toe jaoks: 1. D-vitamiin: enamasti [DATE]–[DATE] IU p…" at bounding box center [593, 552] width 462 height 159
drag, startPoint x: 667, startPoint y: 505, endPoint x: 539, endPoint y: 508, distance: 128.1
click at [539, 508] on textarea "Praktilised sammud üldise toe jaoks: 1. D-vitamiin: enamasti [DATE]–[DATE] IU p…" at bounding box center [593, 552] width 462 height 159
click at [500, 527] on textarea "Praktilised sammud üldise toe jaoks: 1. D-vitamiin: enamasti [DATE]–[DATE] IU p…" at bounding box center [593, 552] width 462 height 159
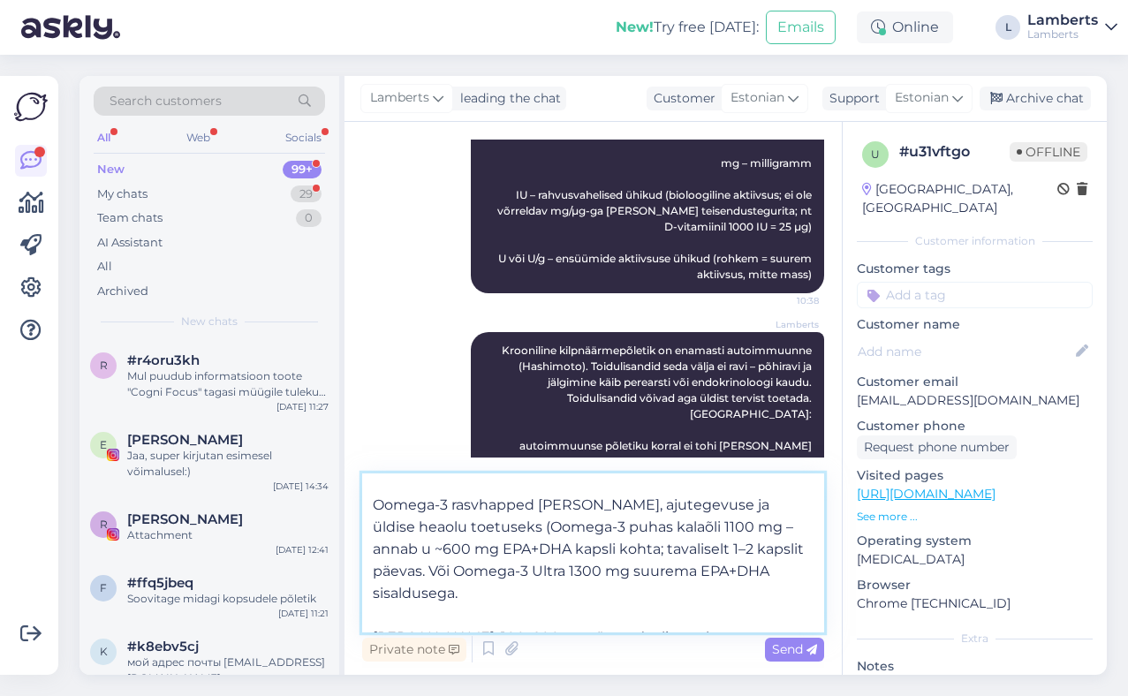
click at [616, 553] on textarea "Praktilised sammud üldise toe jaoks: 1. D-vitamiin: enamasti [DATE]–[DATE] IU p…" at bounding box center [593, 552] width 462 height 159
click at [624, 549] on textarea "Praktilised sammud üldise toe jaoks: 1. D-vitamiin: enamasti [DATE]–[DATE] IU p…" at bounding box center [593, 552] width 462 height 159
drag, startPoint x: 616, startPoint y: 548, endPoint x: 425, endPoint y: 572, distance: 193.1
click at [425, 572] on textarea "Praktilised sammud üldise toe jaoks: 1. D-vitamiin: enamasti [DATE]–[DATE] IU p…" at bounding box center [593, 552] width 462 height 159
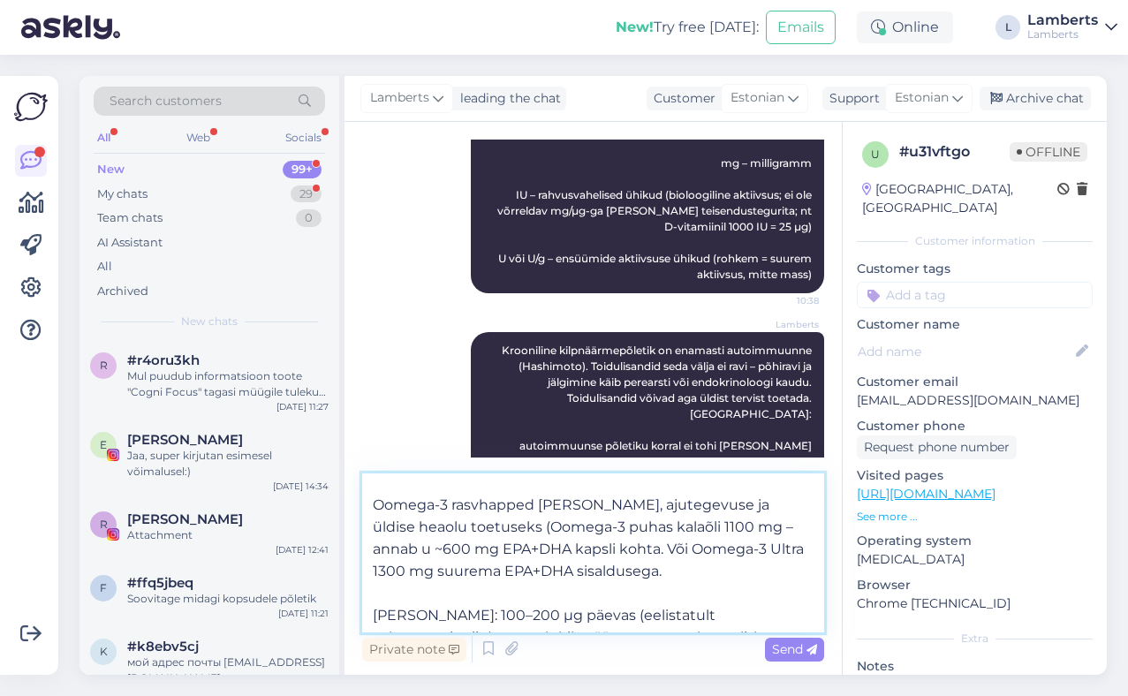
click at [636, 576] on textarea "Praktilised sammud üldise toe jaoks: 1. D-vitamiin: enamasti [DATE]–[DATE] IU p…" at bounding box center [593, 552] width 462 height 159
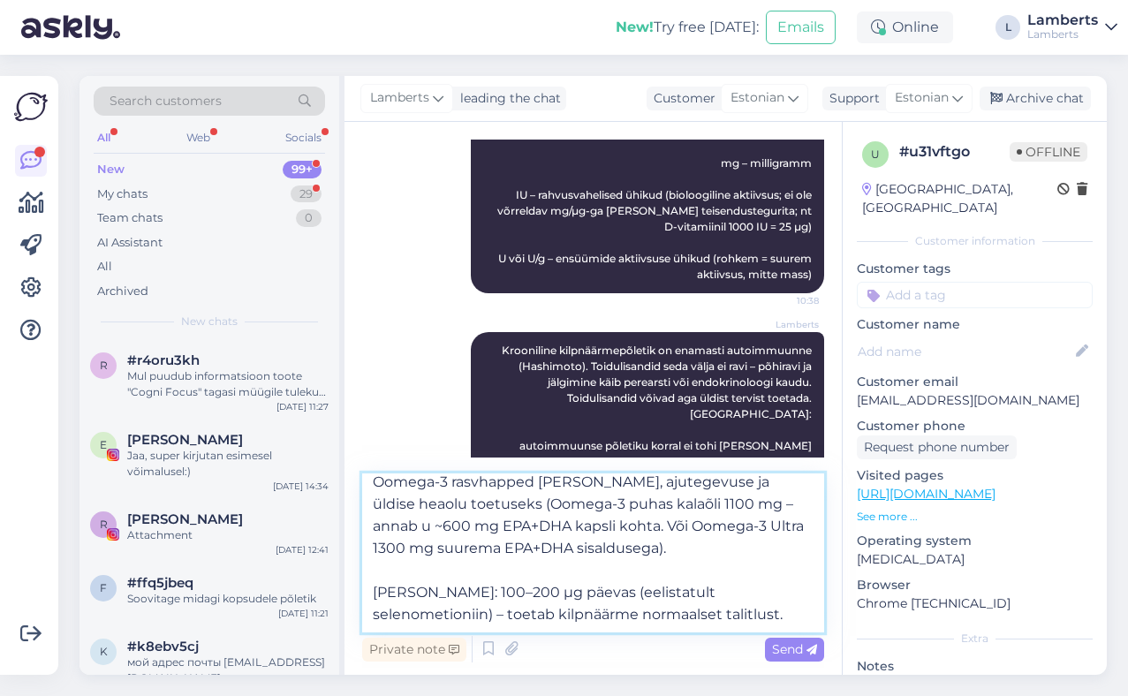
drag, startPoint x: 567, startPoint y: 594, endPoint x: 754, endPoint y: 593, distance: 187.2
click at [754, 593] on textarea "Praktilised sammud üldise toe jaoks: 1. D-vitamiin: enamasti [DATE]–[DATE] IU p…" at bounding box center [593, 552] width 462 height 159
paste textarea "[PERSON_NAME] 200 µg (L-selenomethionine)"
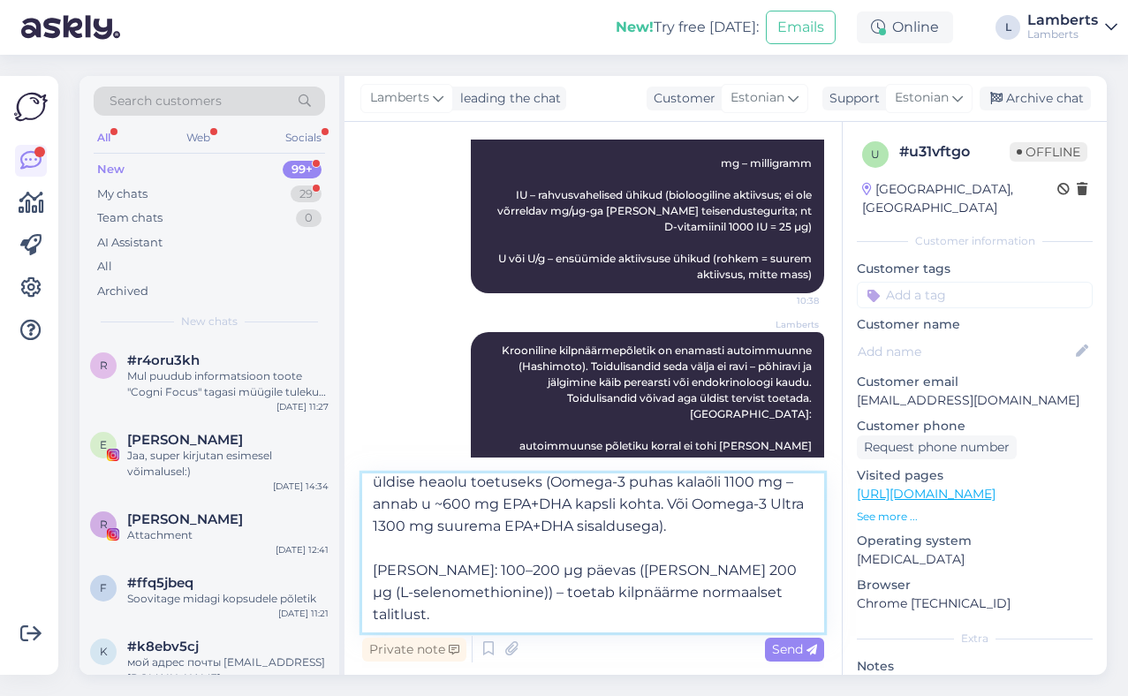
click at [679, 570] on textarea "Praktilised sammud üldise toe jaoks: 1. D-vitamiin: enamasti [DATE]–[DATE] IU p…" at bounding box center [593, 552] width 462 height 159
drag, startPoint x: 672, startPoint y: 570, endPoint x: 504, endPoint y: 599, distance: 170.2
click at [504, 599] on textarea "Praktilised sammud üldise toe jaoks: 1. D-vitamiin: enamasti [DATE]–[DATE] IU p…" at bounding box center [593, 552] width 462 height 159
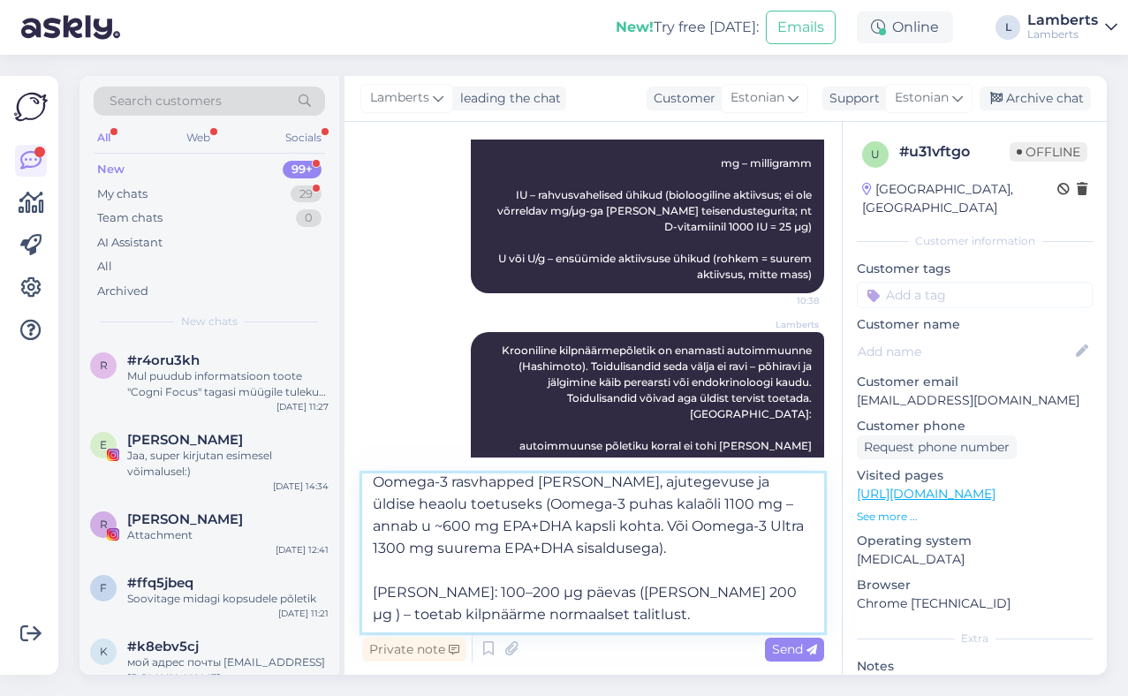
scroll to position [186, 0]
drag, startPoint x: 427, startPoint y: 593, endPoint x: 560, endPoint y: 595, distance: 132.5
click at [560, 595] on textarea "Praktilised sammud üldise toe jaoks: 1. D-vitamiin: enamasti [DATE]–[DATE] IU p…" at bounding box center [593, 552] width 462 height 159
drag, startPoint x: 536, startPoint y: 592, endPoint x: 428, endPoint y: 595, distance: 107.8
click at [428, 595] on textarea "Praktilised sammud üldise toe jaoks: 1. D-vitamiin: enamasti [DATE]–[DATE] IU p…" at bounding box center [593, 552] width 462 height 159
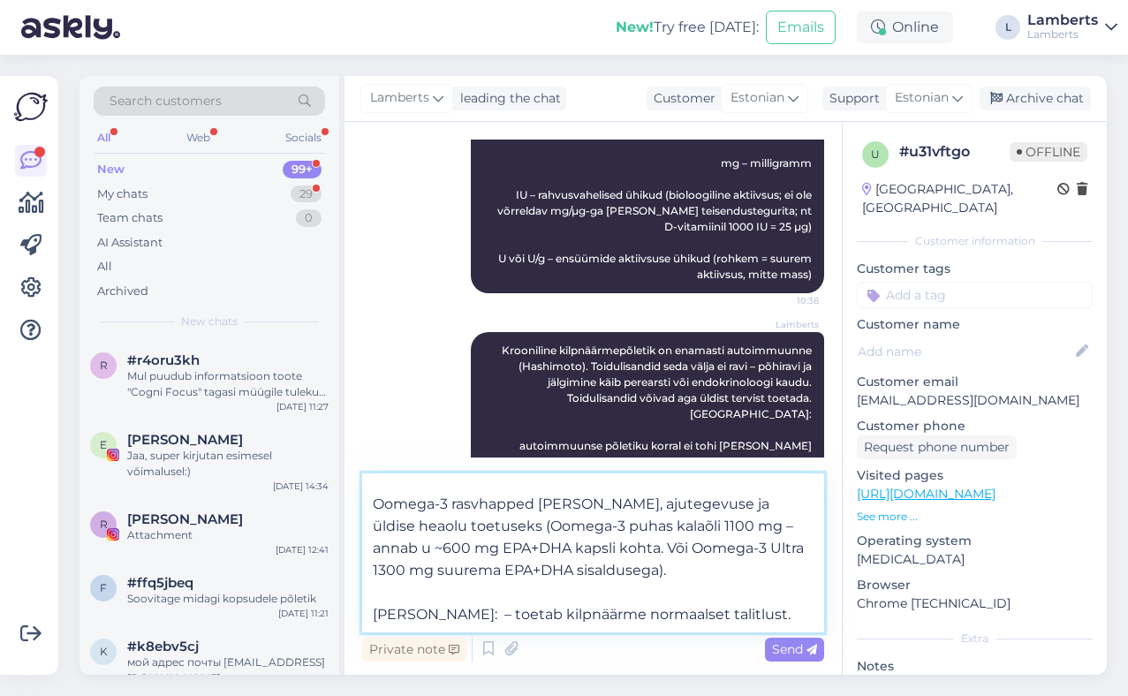
scroll to position [164, 0]
click at [708, 613] on textarea "Praktilised sammud üldise toe jaoks: 1. D-vitamiin: enamasti [DATE]–[DATE] IU p…" at bounding box center [593, 552] width 462 height 159
paste textarea "([PERSON_NAME] 200 µg)"
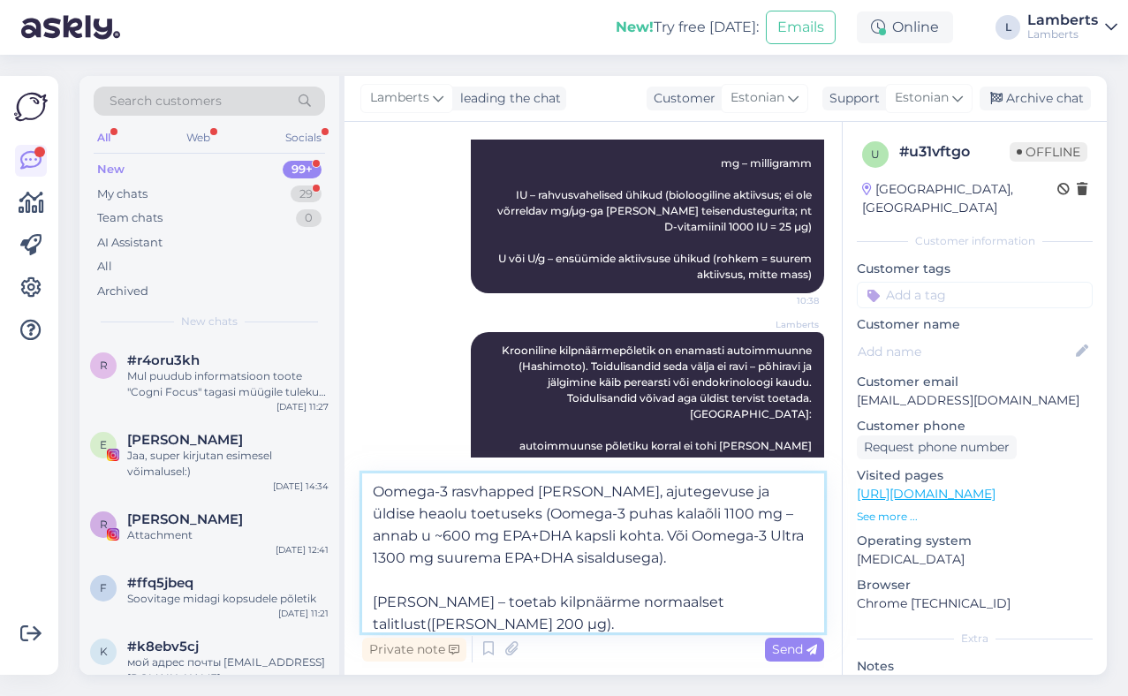
click at [706, 605] on textarea "Praktilised sammud üldise toe jaoks: 1. D-vitamiin: enamasti [DATE]–[DATE] IU p…" at bounding box center [593, 552] width 462 height 159
click at [433, 604] on textarea "Praktilised sammud üldise toe jaoks: 1. D-vitamiin: enamasti [DATE]–[DATE] IU p…" at bounding box center [593, 552] width 462 height 159
type textarea "Praktilised sammud üldise toe jaoks: 1. D-vitamiin: enamasti [DATE]–[DATE] IU p…"
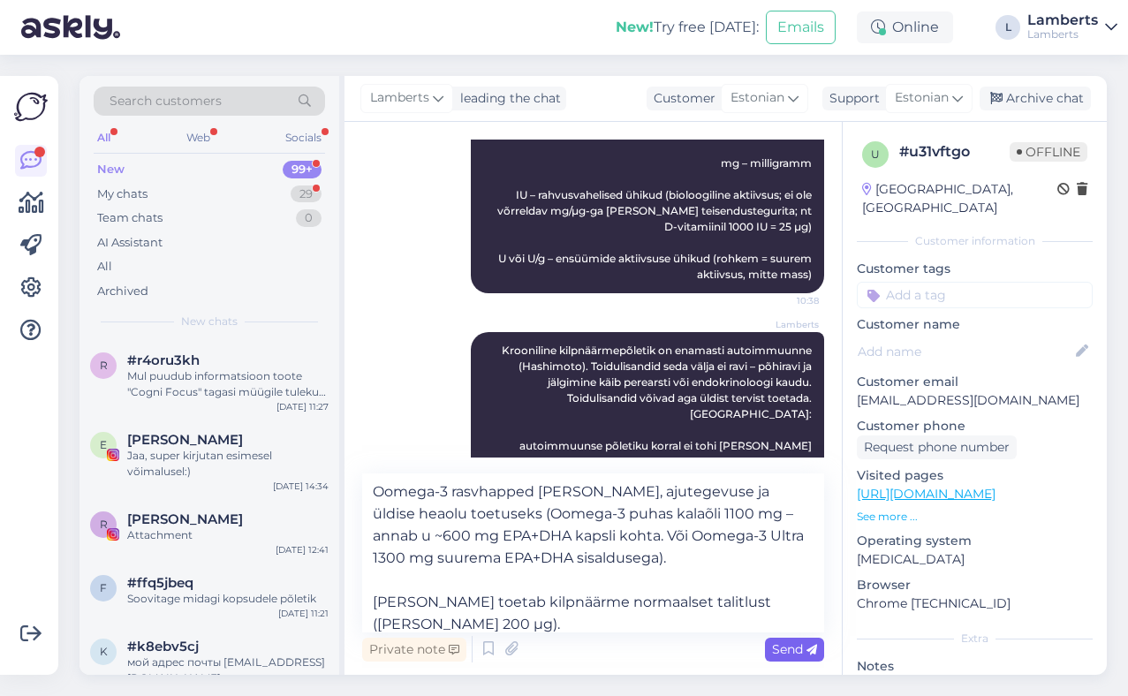
click at [780, 645] on span "Send" at bounding box center [794, 649] width 45 height 16
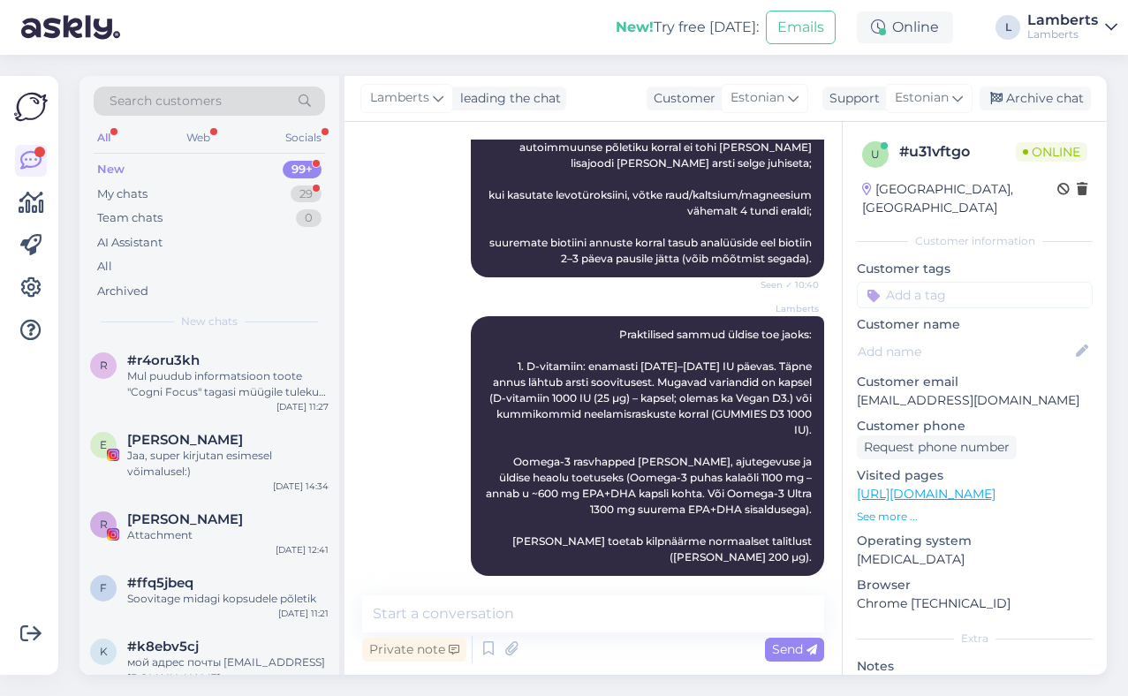
scroll to position [1273, 0]
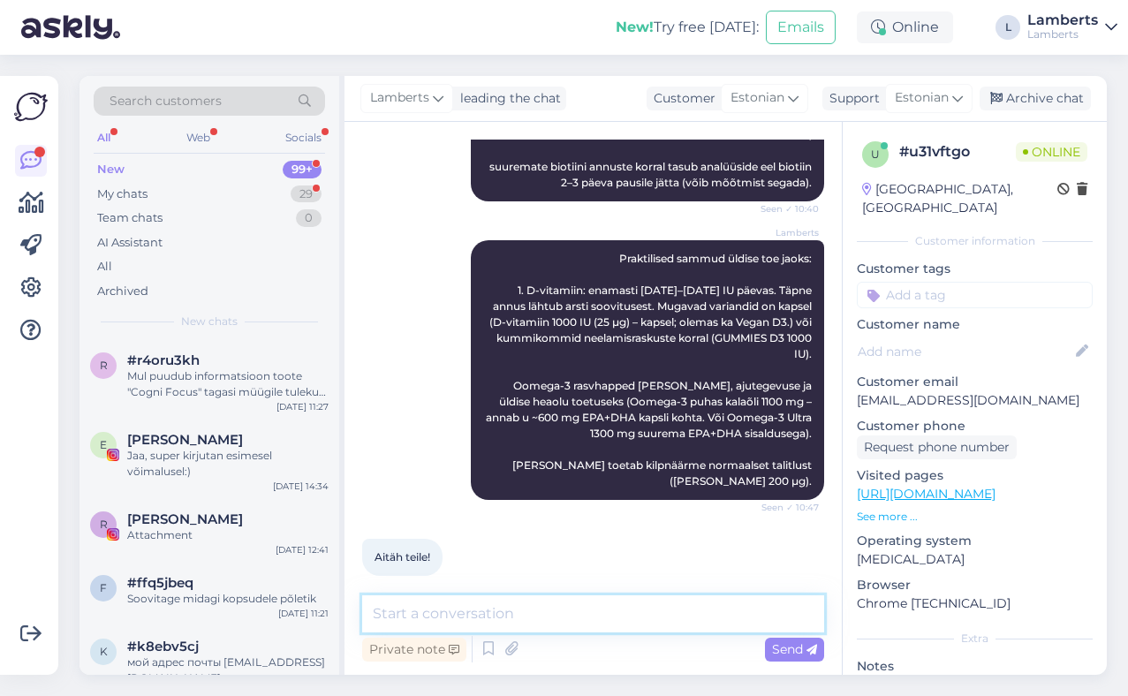
click at [596, 623] on textarea at bounding box center [593, 613] width 462 height 37
click at [372, 615] on textarea "Loodan, et [PERSON_NAME] abiks :)" at bounding box center [593, 613] width 462 height 37
type textarea "Palun, palun. Loodan, et [PERSON_NAME] abiks :)"
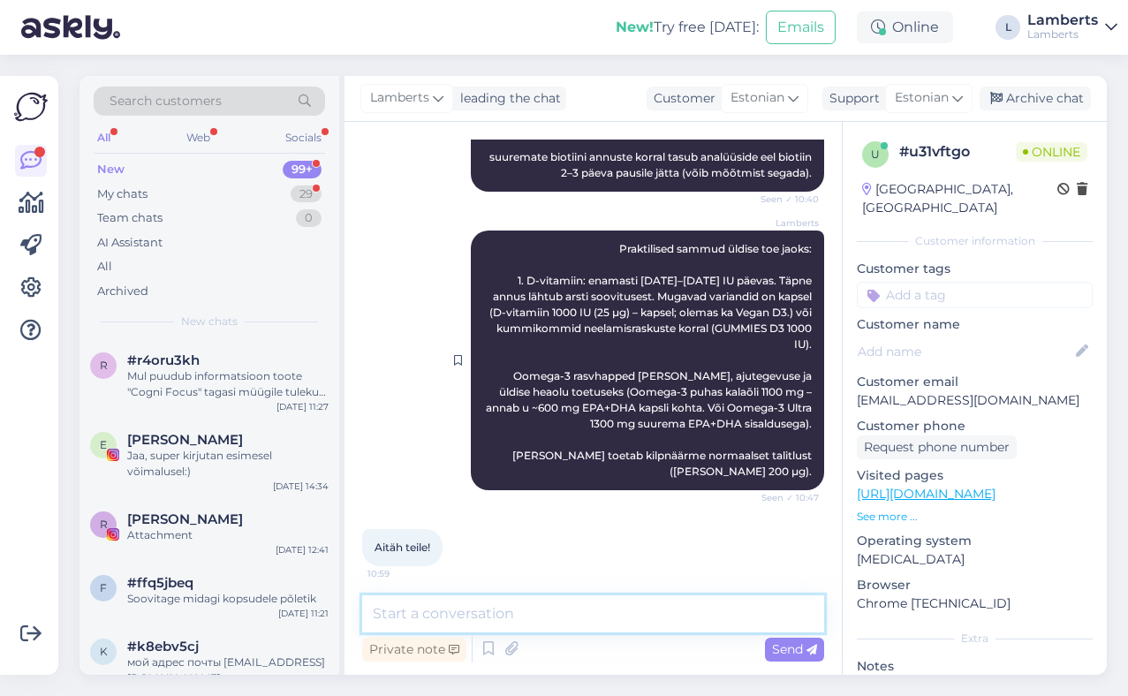
scroll to position [1349, 0]
